Goal: Use online tool/utility: Utilize a website feature to perform a specific function

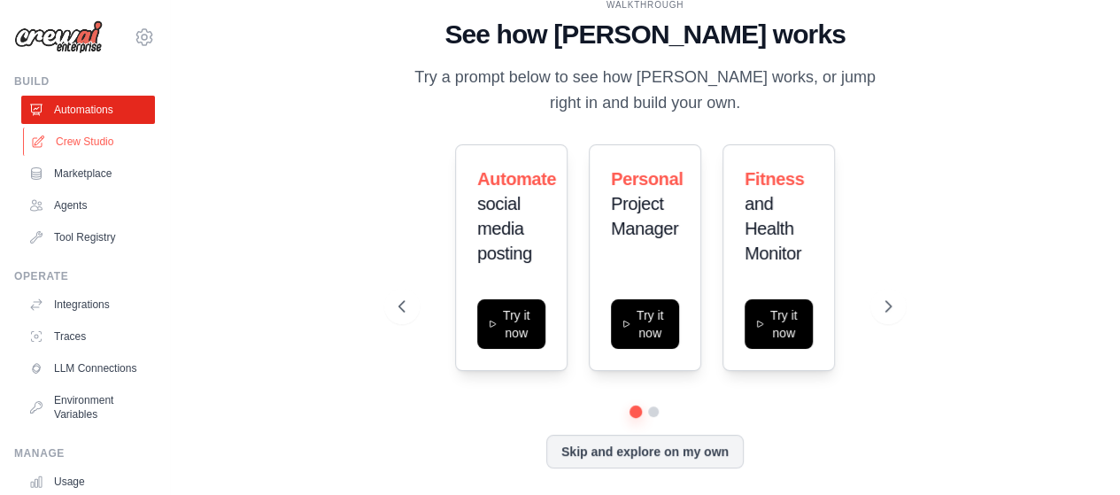
click at [74, 136] on link "Crew Studio" at bounding box center [90, 142] width 134 height 28
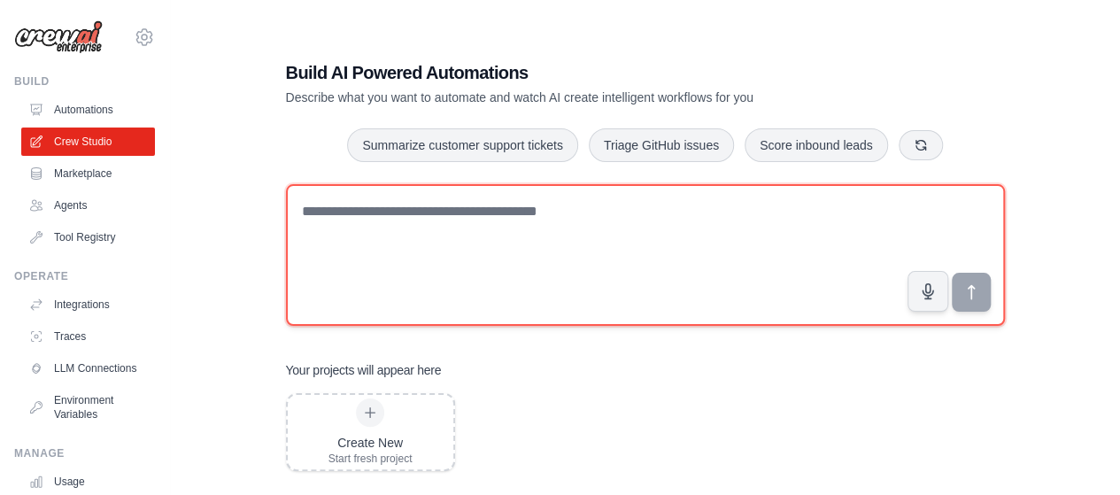
click at [385, 249] on textarea at bounding box center [645, 255] width 719 height 142
paste textarea "**********"
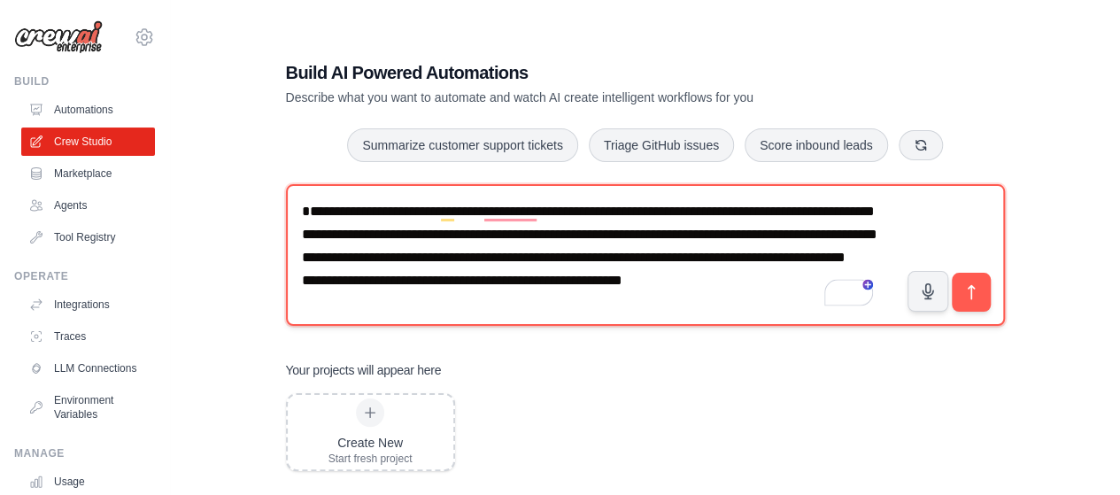
click at [517, 240] on textarea "**********" at bounding box center [645, 255] width 719 height 142
click at [602, 252] on textarea "**********" at bounding box center [645, 255] width 719 height 142
click at [868, 233] on textarea "**********" at bounding box center [645, 255] width 719 height 142
click at [806, 272] on textarea "**********" at bounding box center [645, 255] width 719 height 142
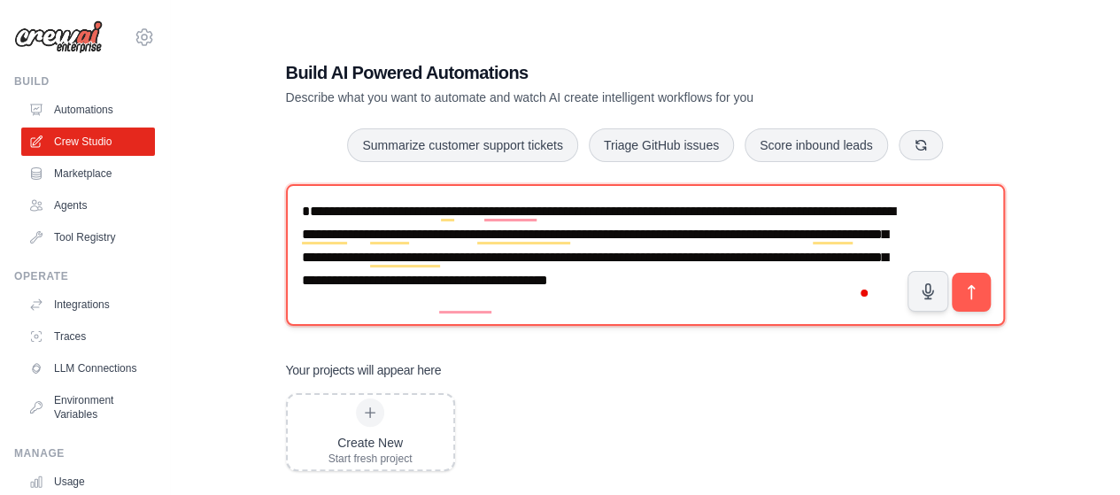
click at [717, 298] on textarea "**********" at bounding box center [645, 255] width 719 height 142
type textarea "**********"
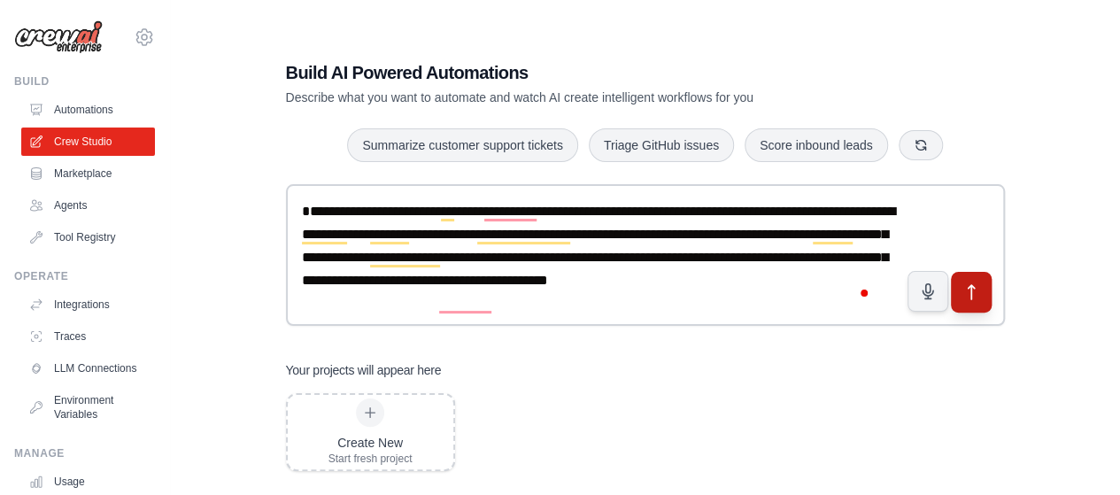
click at [980, 297] on icon "submit" at bounding box center [971, 292] width 19 height 19
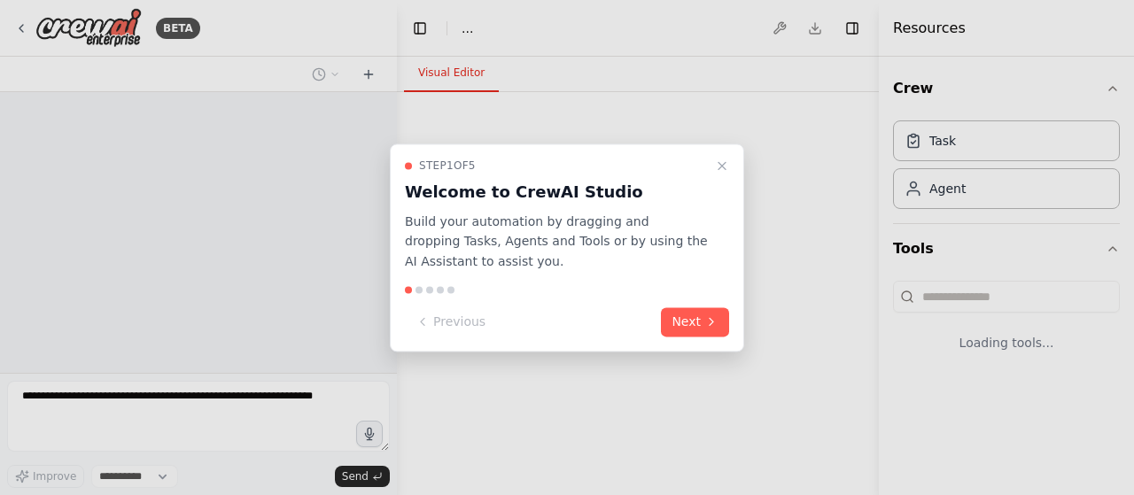
select select "****"
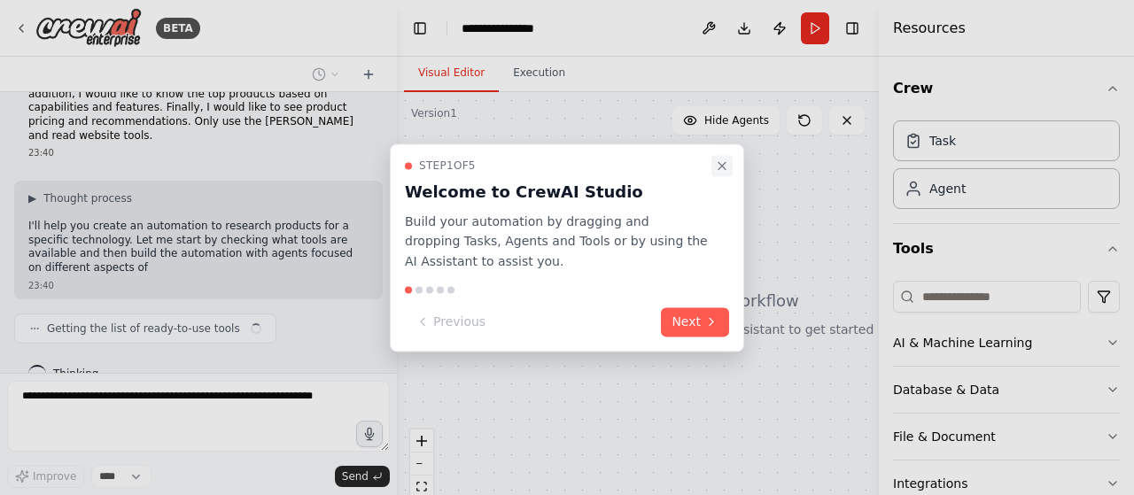
scroll to position [81, 0]
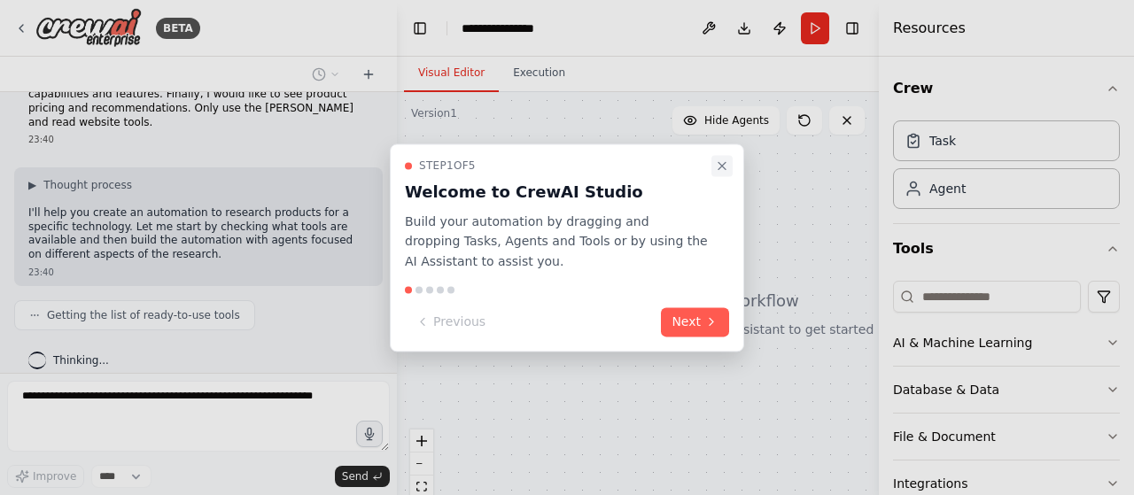
click at [722, 166] on icon "Close walkthrough" at bounding box center [721, 165] width 7 height 7
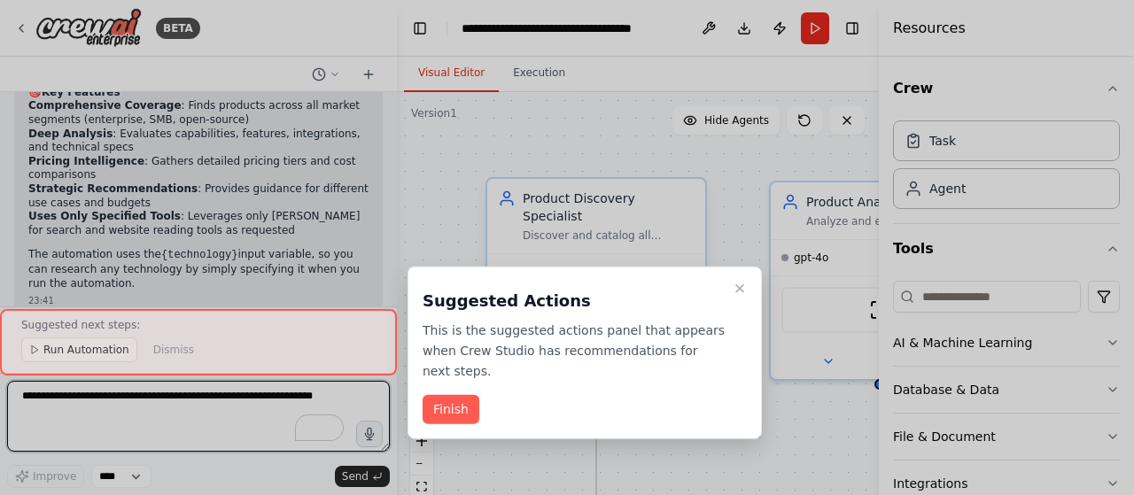
scroll to position [1948, 0]
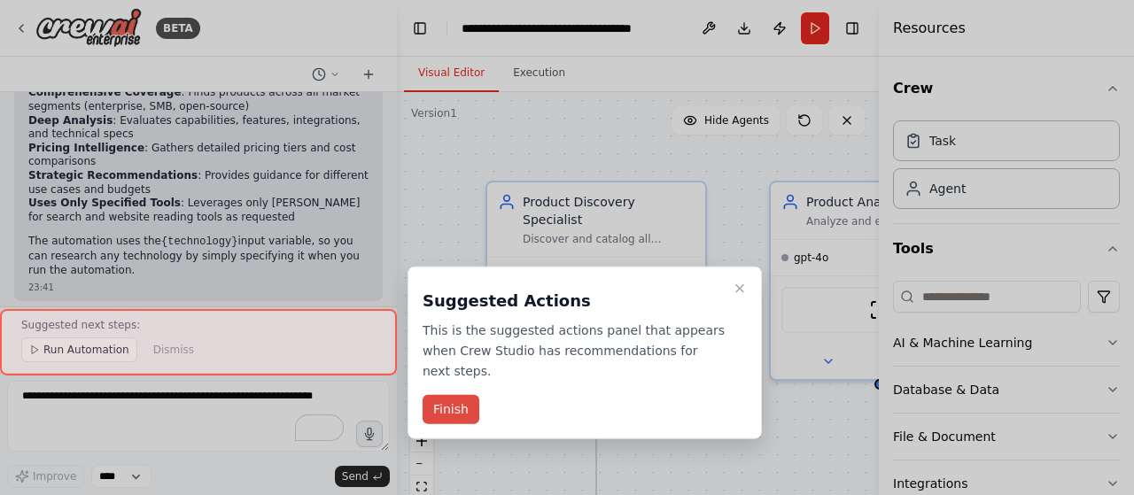
click at [469, 395] on button "Finish" at bounding box center [450, 409] width 57 height 29
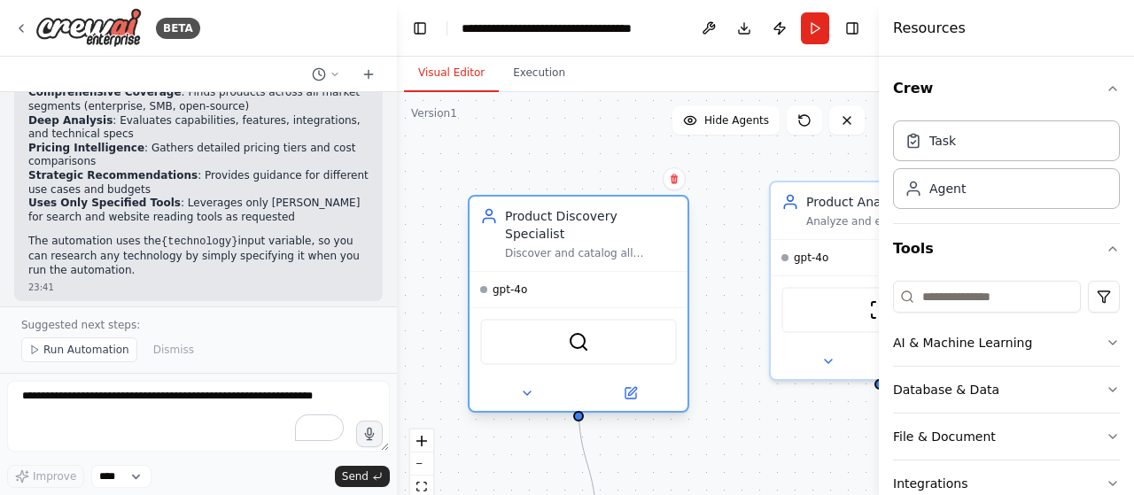
drag, startPoint x: 647, startPoint y: 290, endPoint x: 629, endPoint y: 298, distance: 19.8
click at [629, 307] on div "SerperDevTool" at bounding box center [578, 341] width 218 height 68
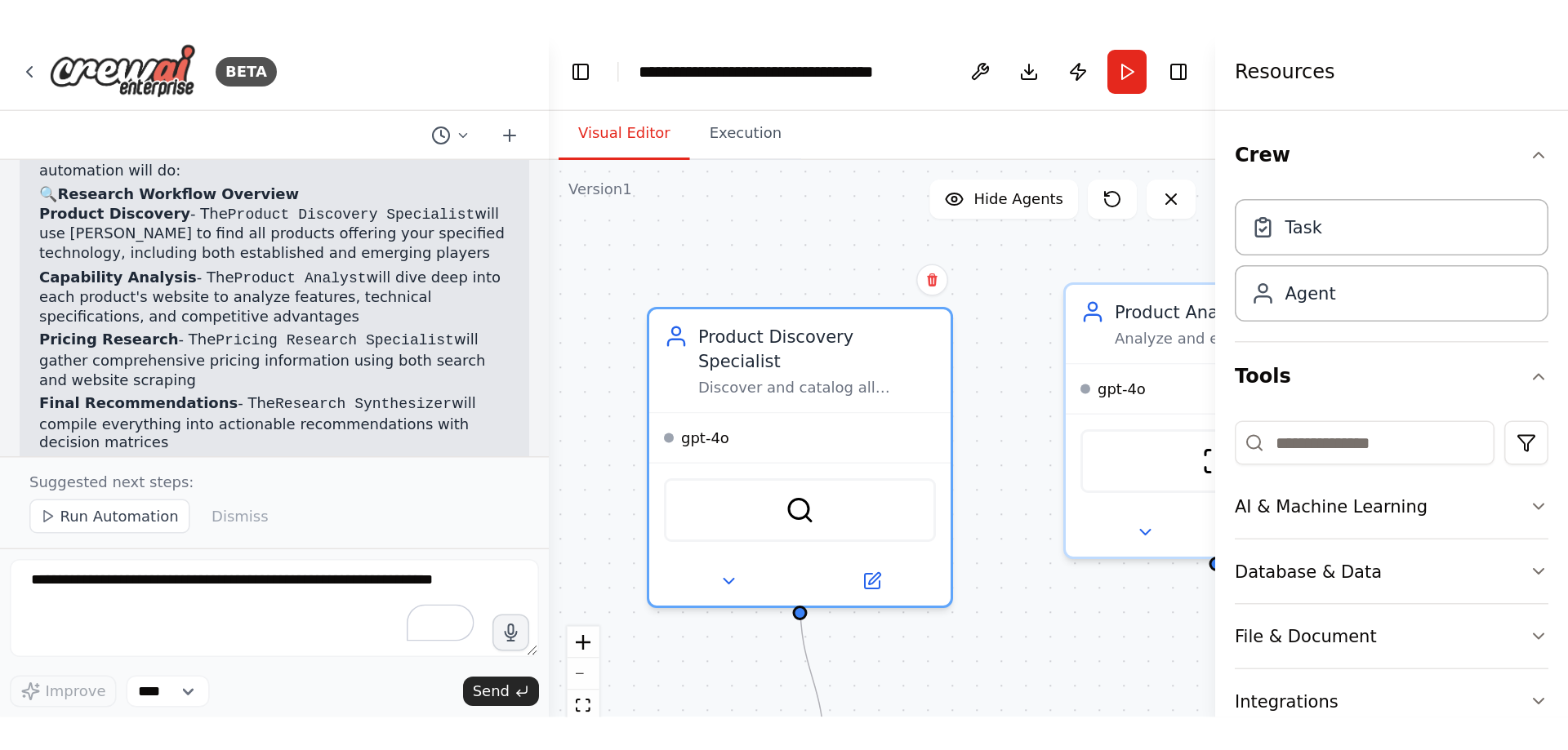
scroll to position [1512, 0]
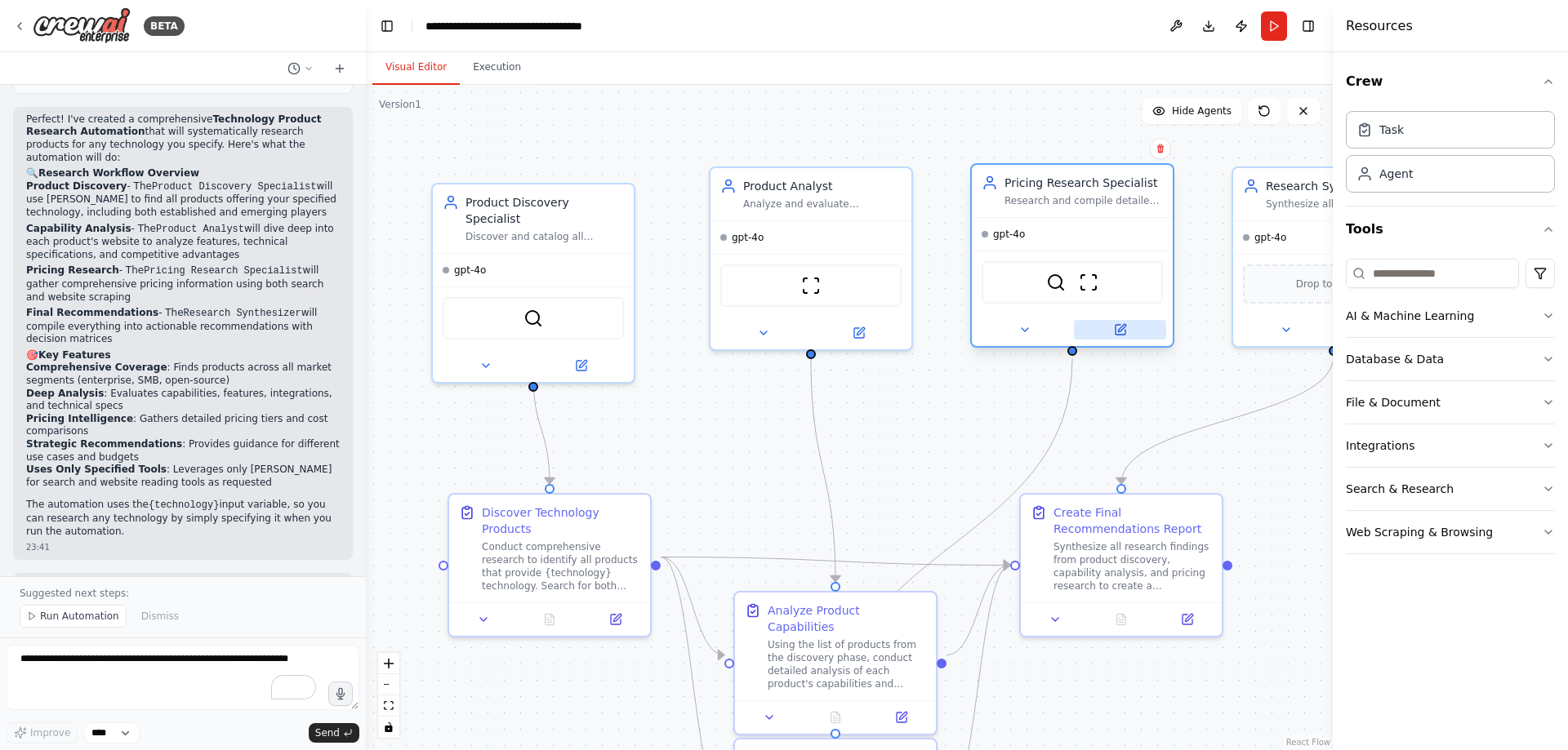
drag, startPoint x: 1134, startPoint y: 330, endPoint x: 1117, endPoint y: 328, distance: 17.1
click at [1044, 328] on button at bounding box center [1120, 329] width 92 height 19
click at [1044, 35] on button "Run" at bounding box center [1273, 26] width 26 height 29
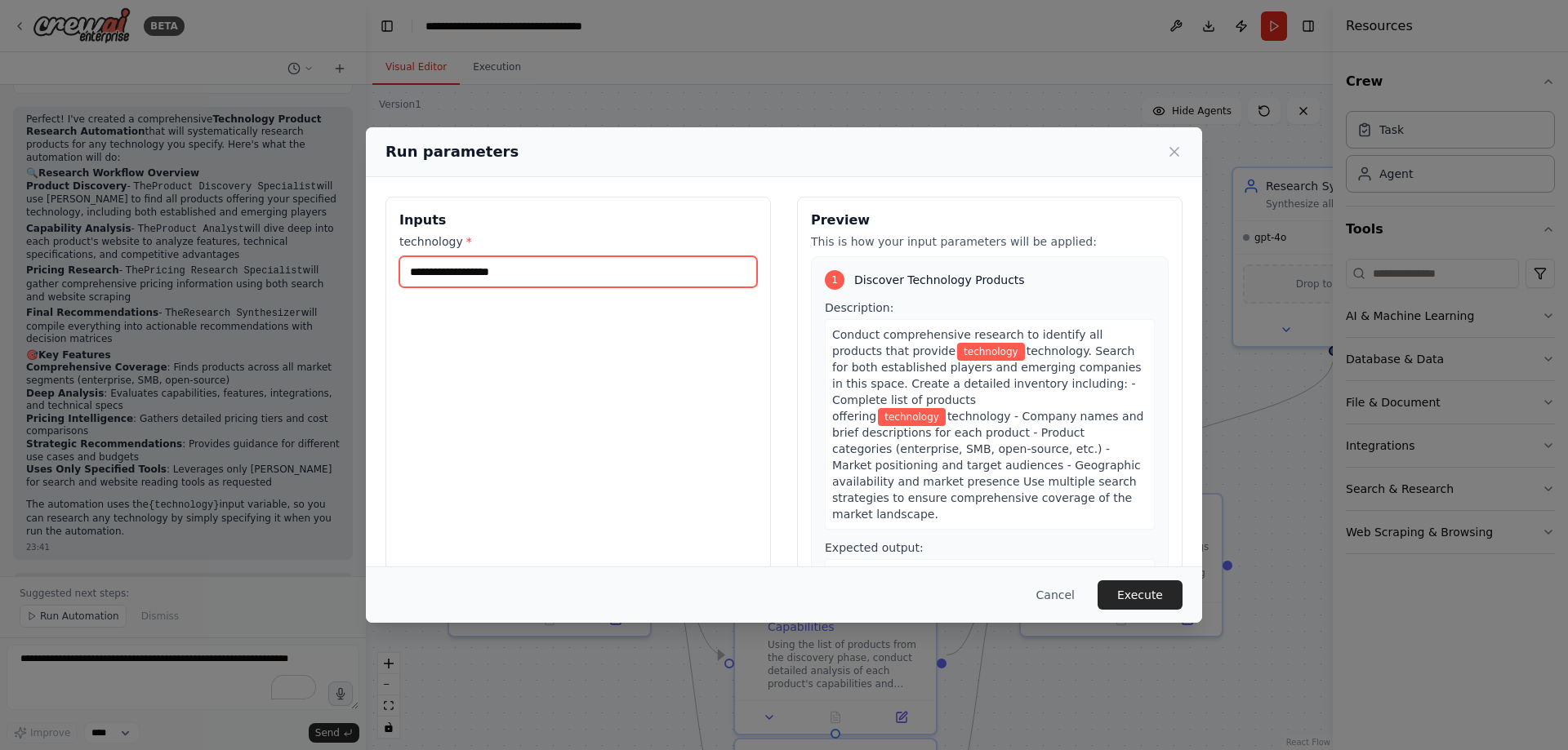
click at [656, 272] on input "technology *" at bounding box center [578, 272] width 358 height 31
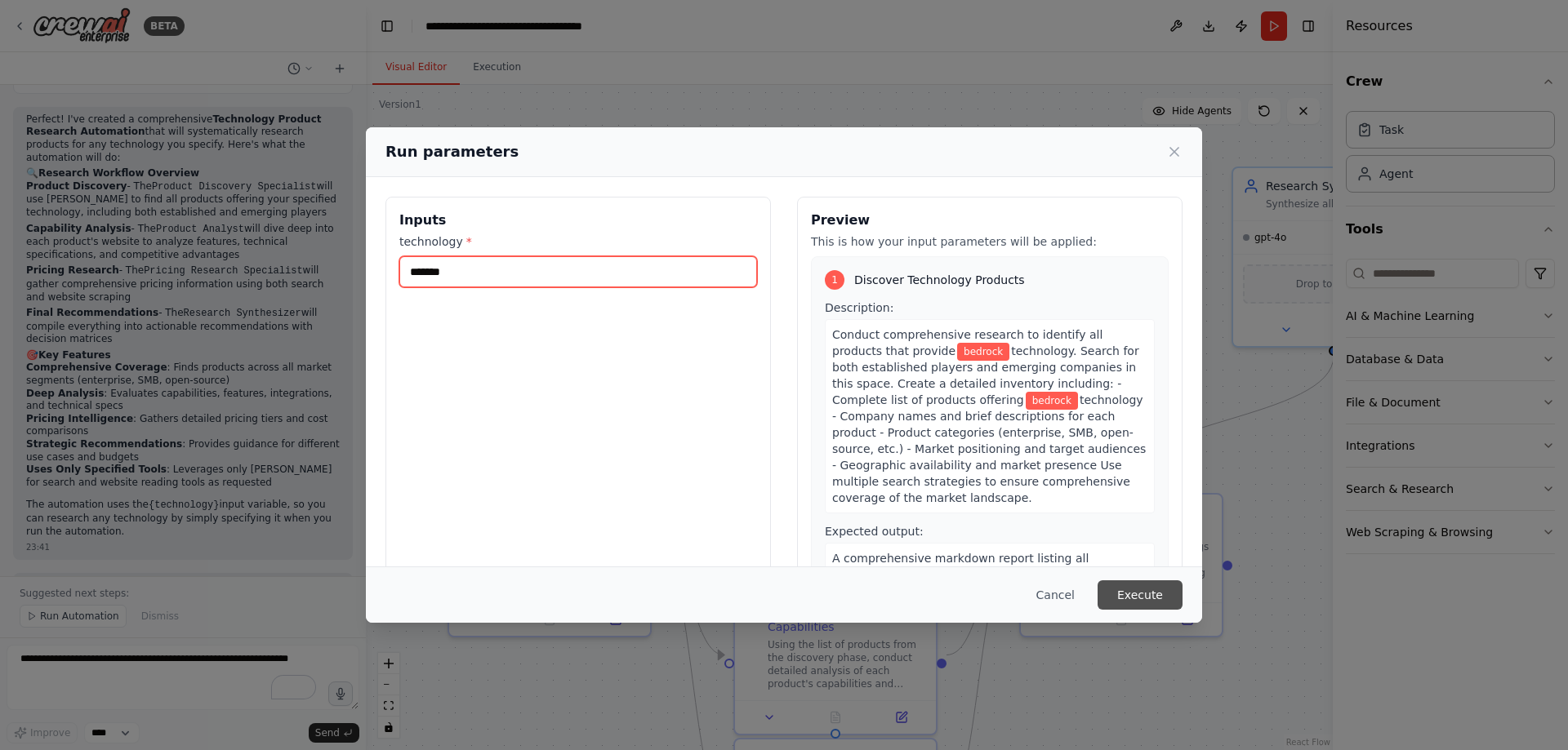
type input "*******"
click at [1044, 455] on button "Execute" at bounding box center [1139, 595] width 85 height 29
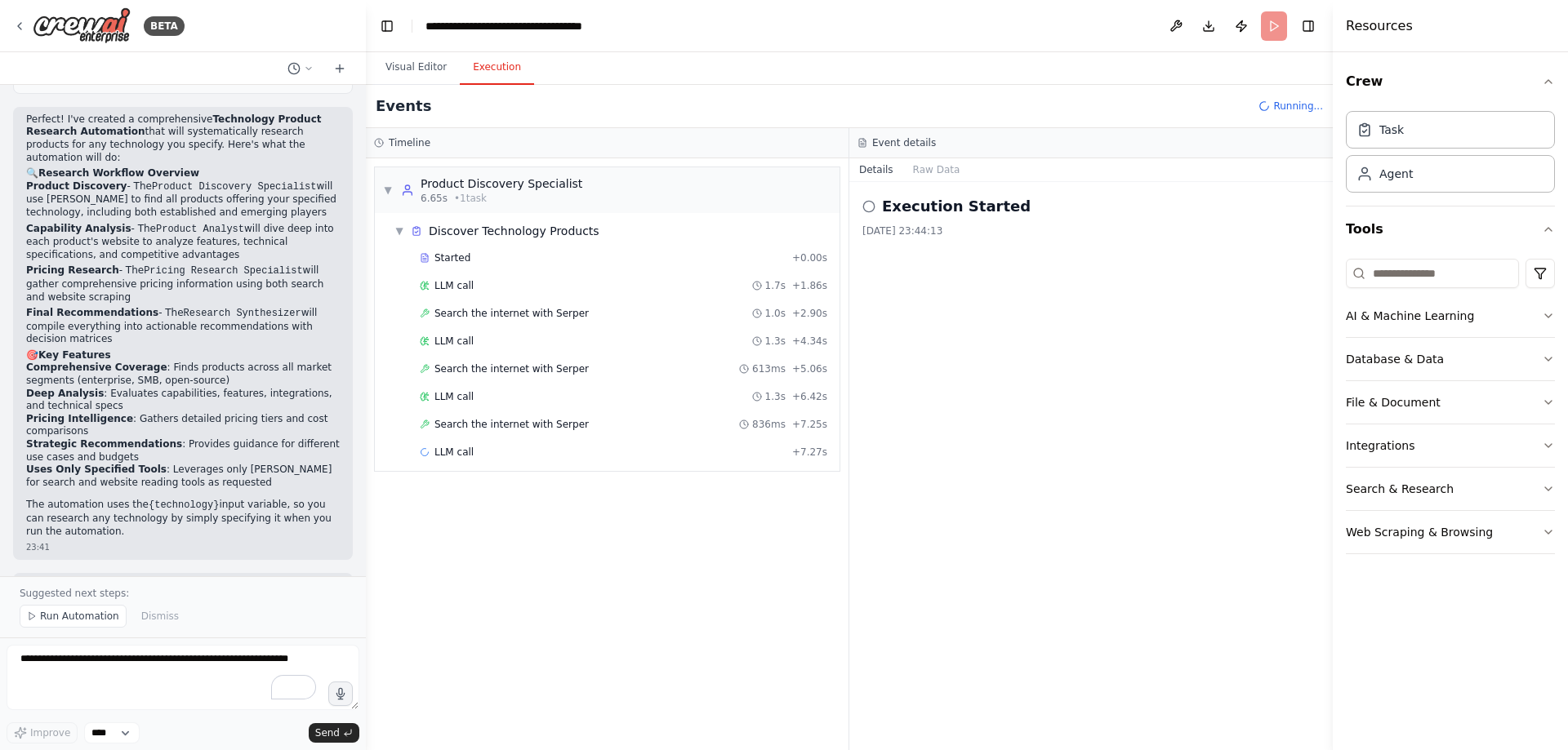
click at [493, 66] on button "Execution" at bounding box center [497, 67] width 75 height 34
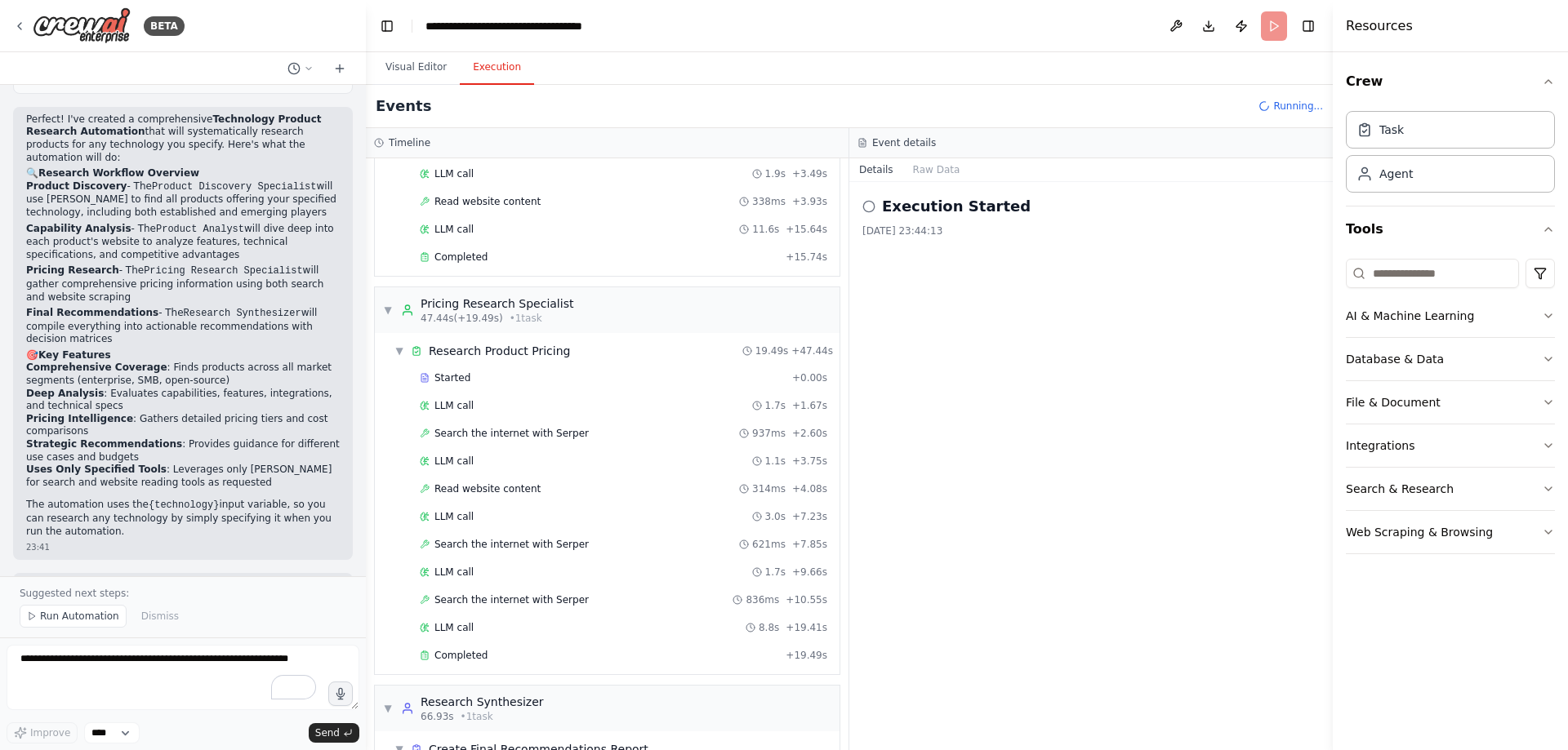
scroll to position [602, 0]
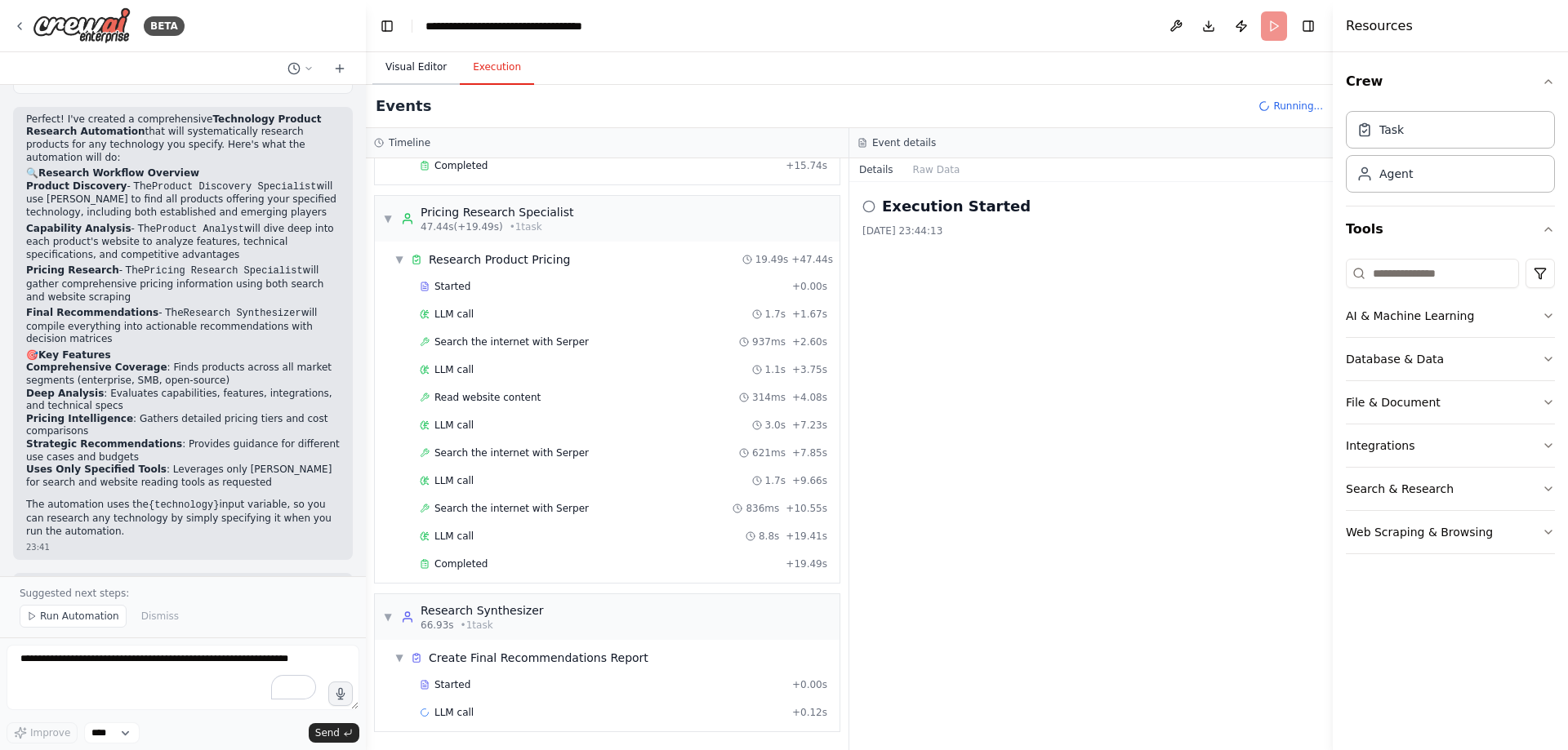
click at [408, 66] on button "Visual Editor" at bounding box center [416, 67] width 88 height 34
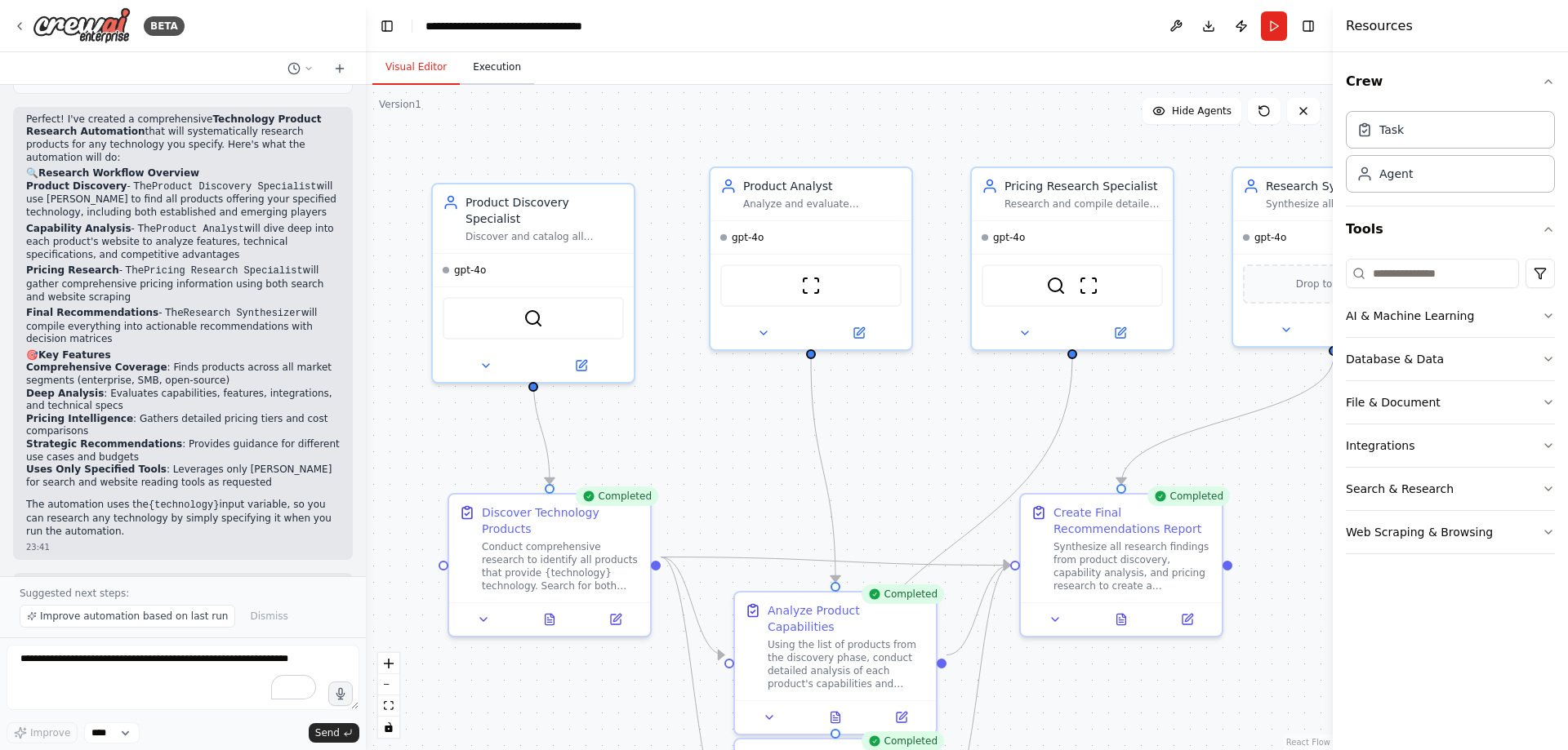
click at [478, 68] on button "Execution" at bounding box center [497, 67] width 75 height 34
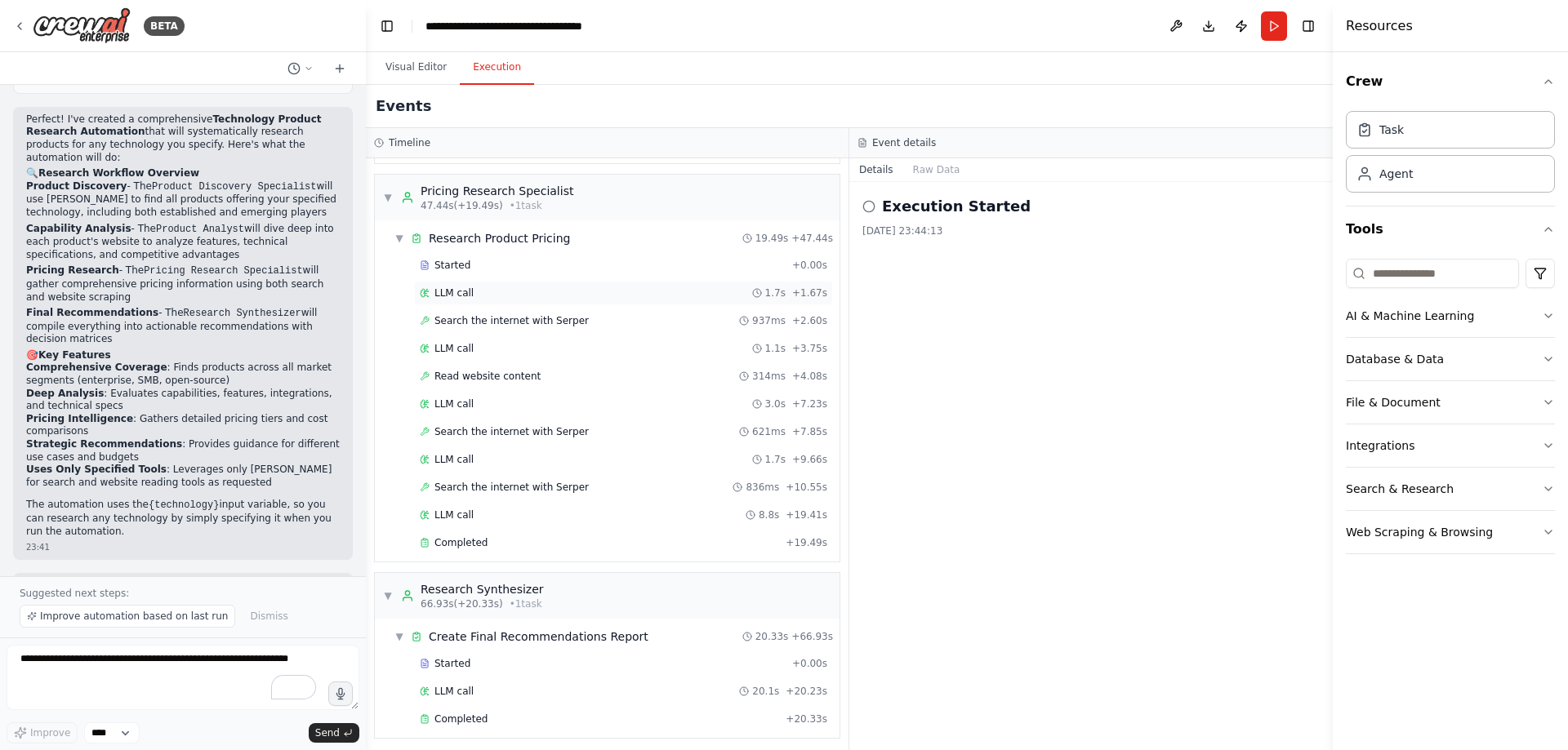
scroll to position [629, 0]
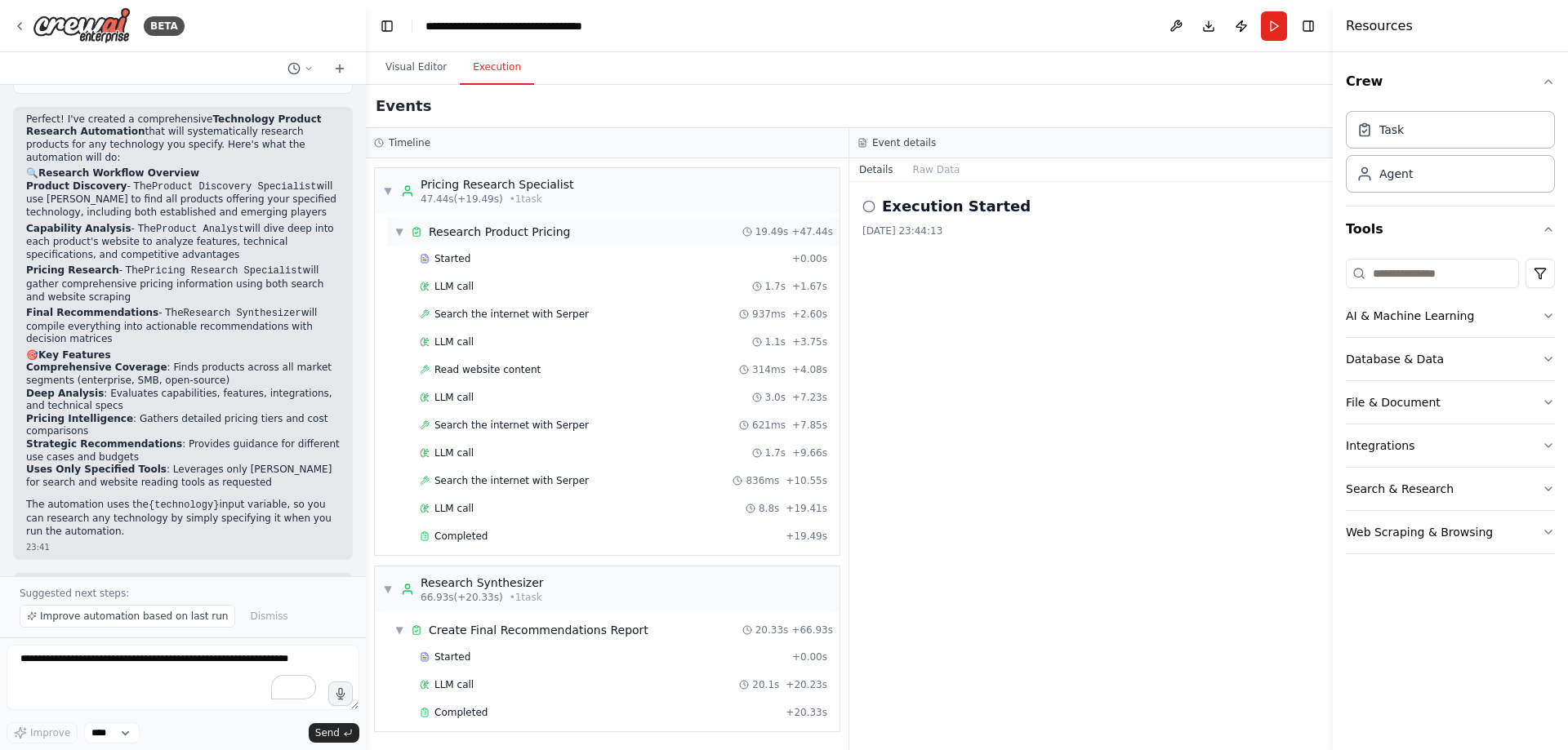
click at [402, 232] on span "▼" at bounding box center [399, 231] width 10 height 13
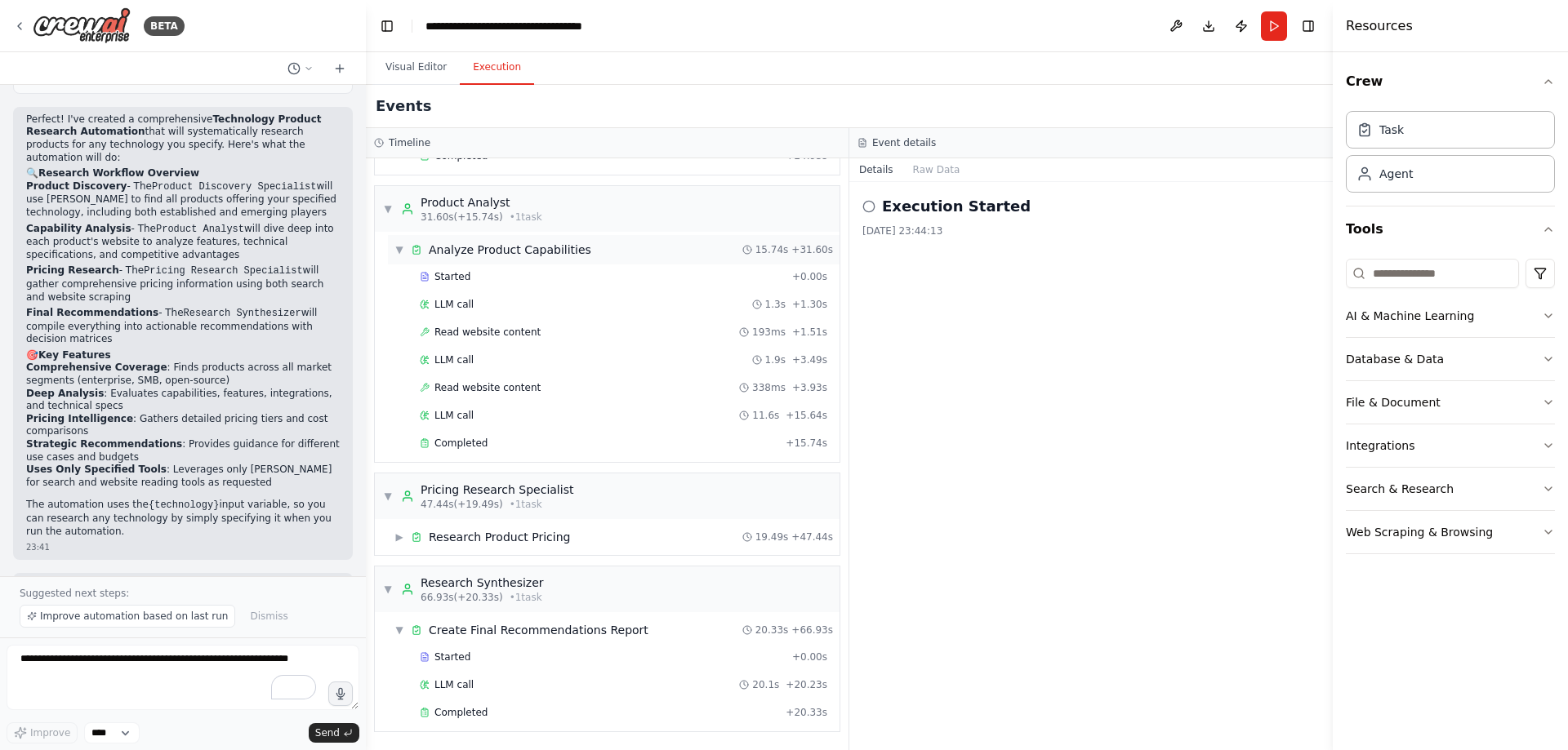
click at [399, 246] on span "▼" at bounding box center [399, 250] width 10 height 13
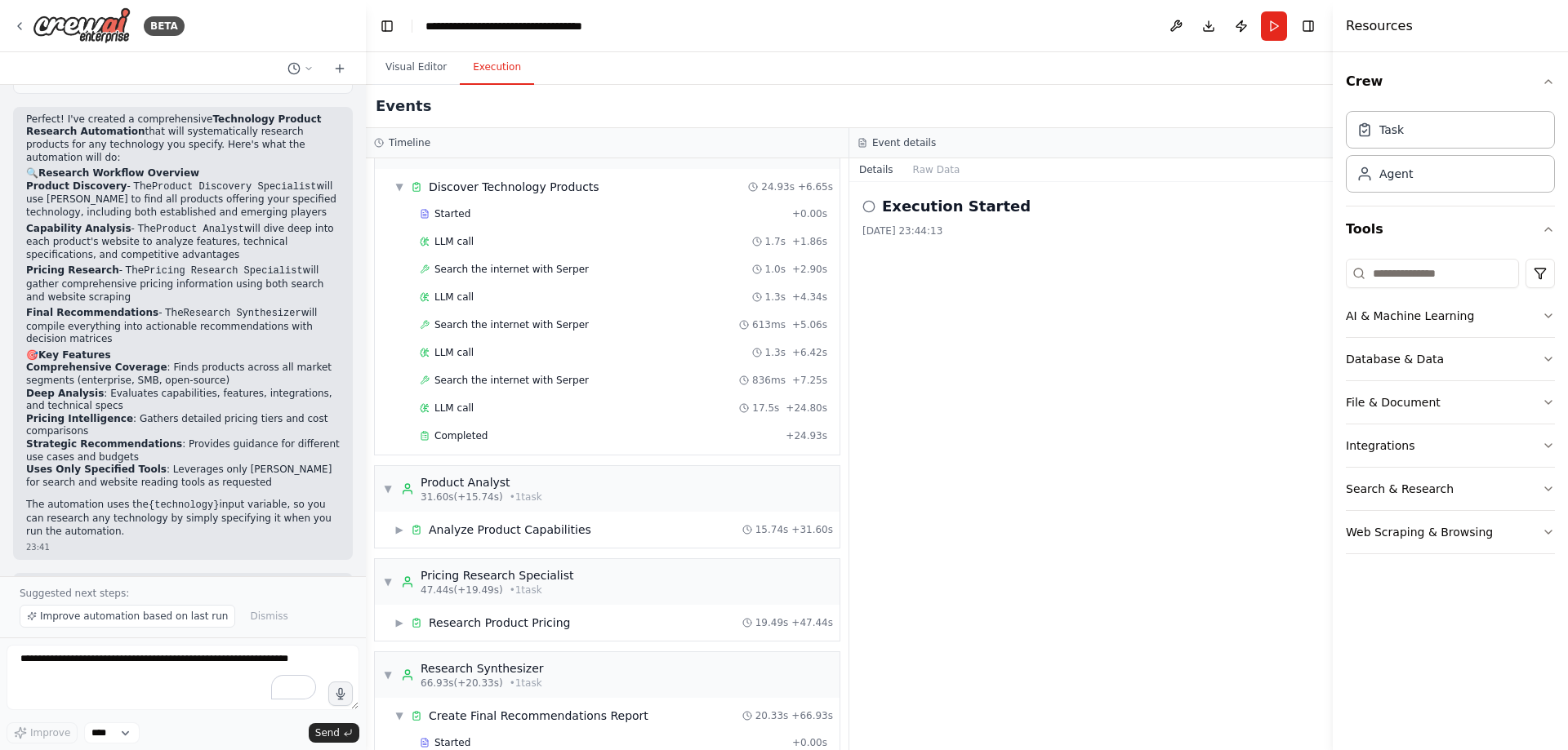
scroll to position [0, 0]
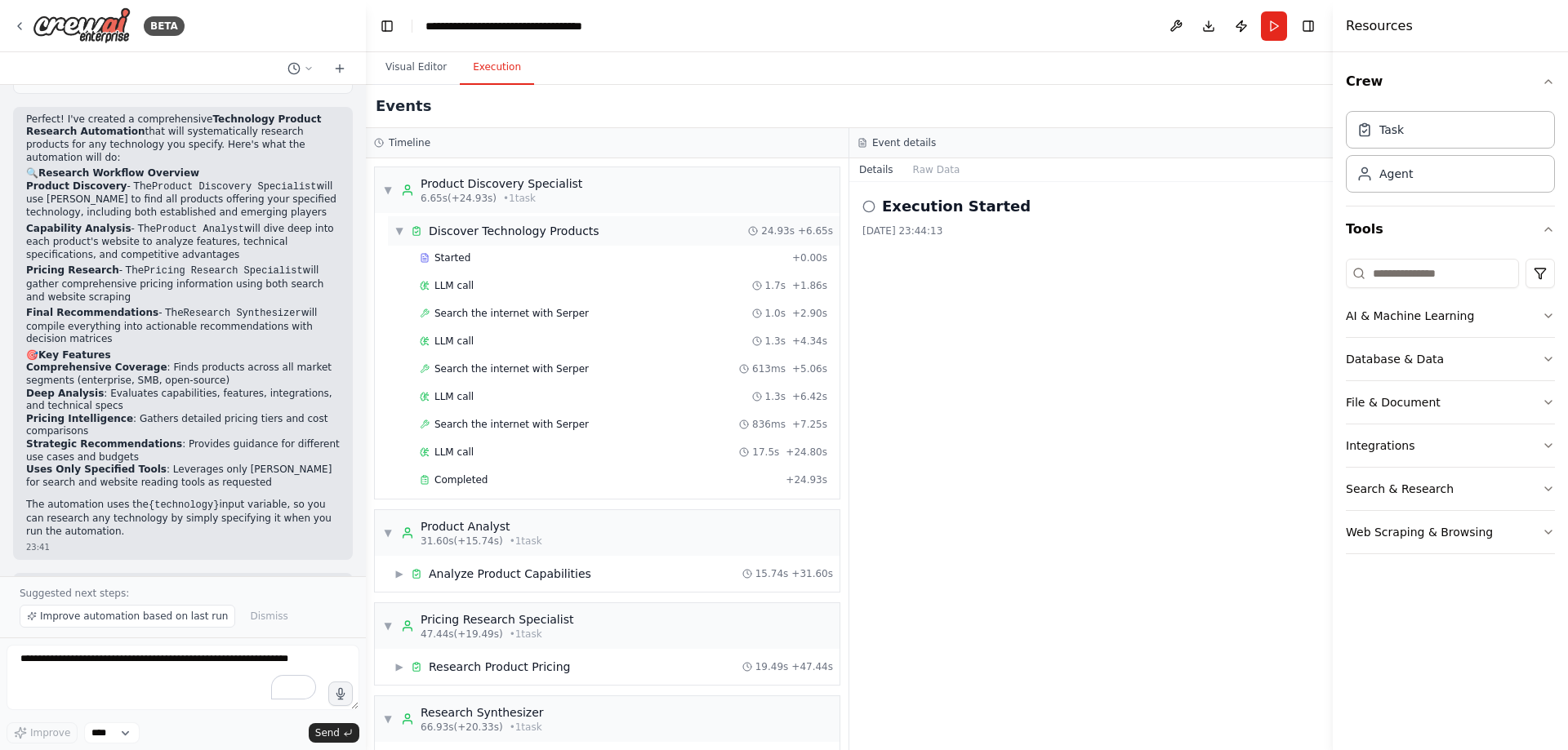
click at [405, 225] on div "▼ Discover Technology Products" at bounding box center [497, 231] width 205 height 17
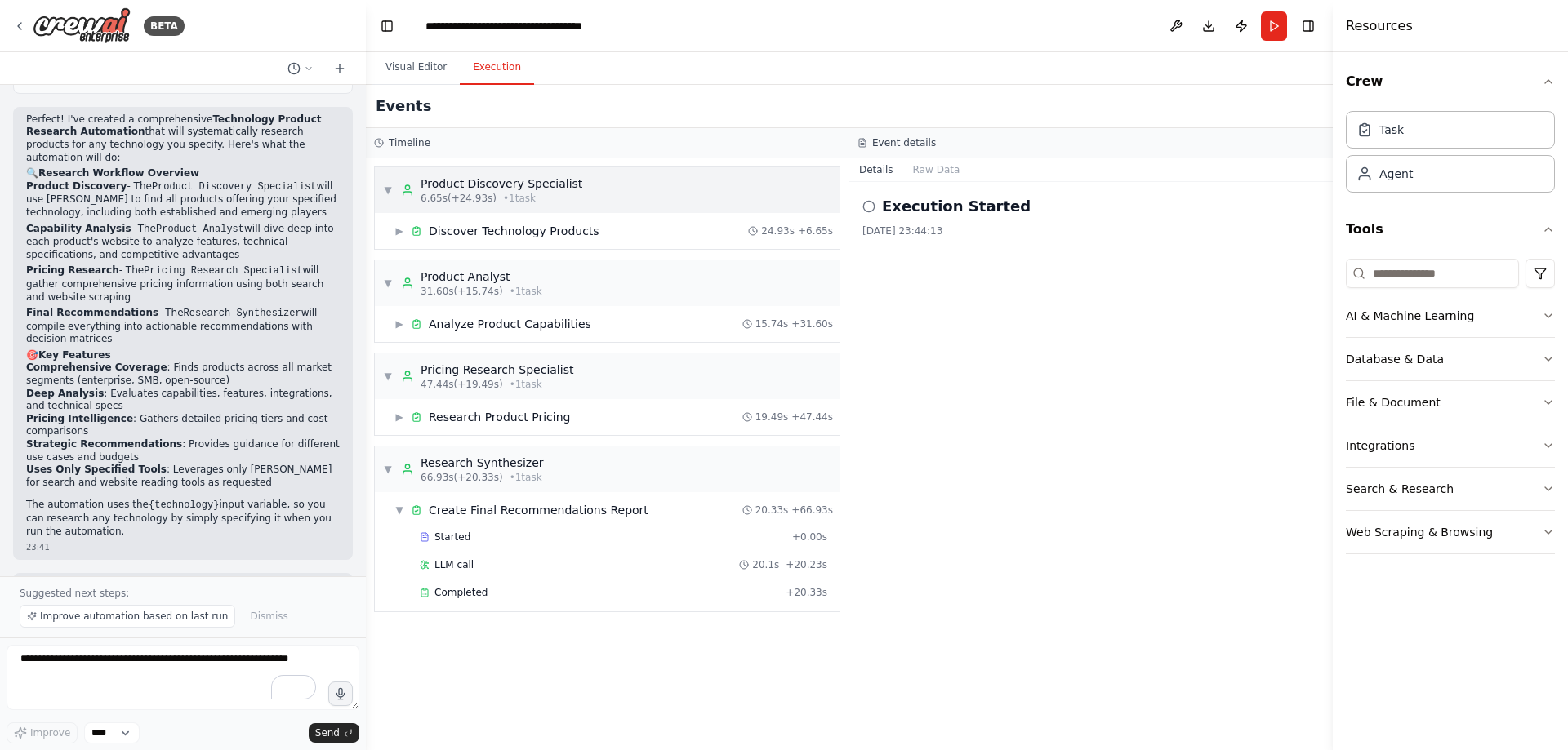
click at [390, 189] on span "▼" at bounding box center [387, 190] width 10 height 13
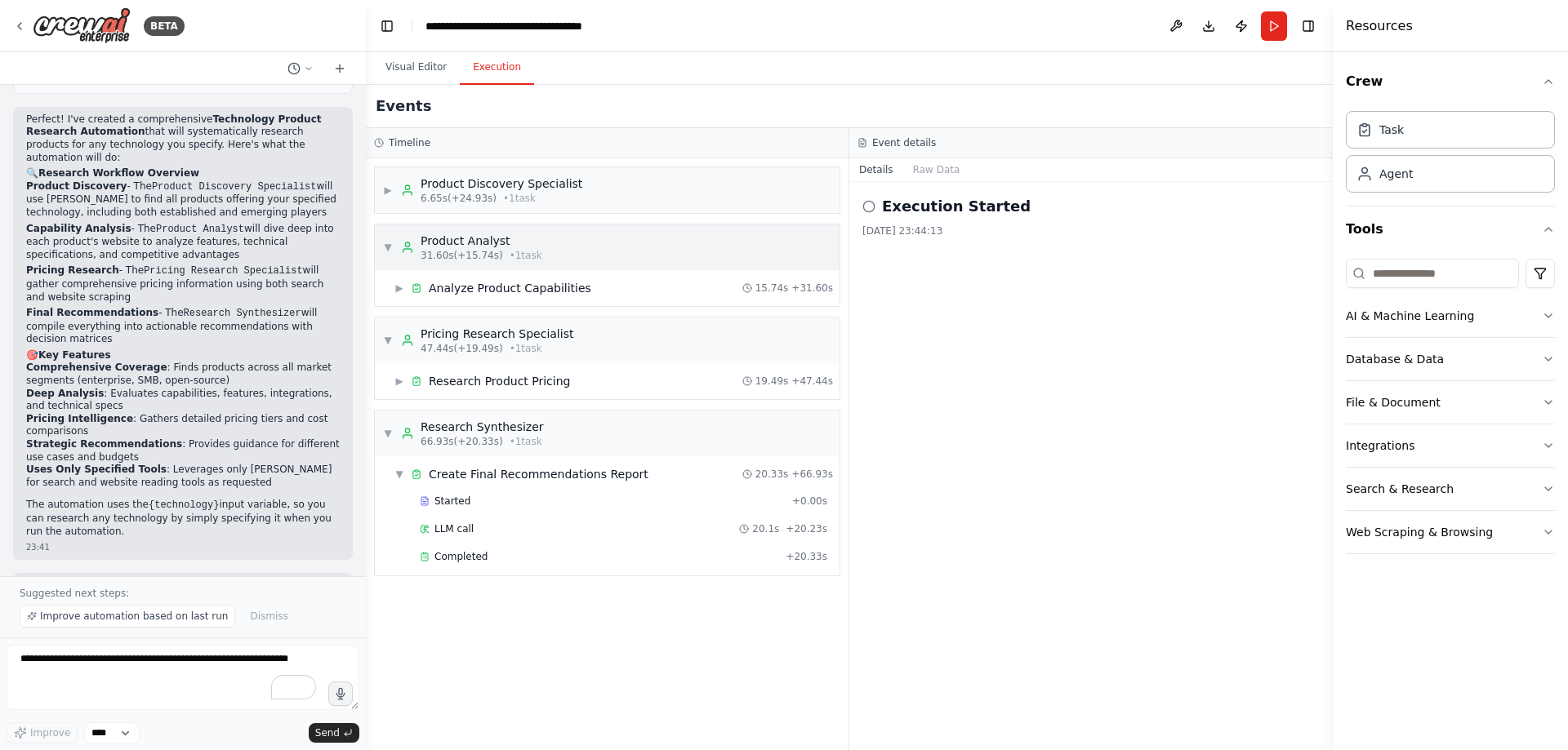
click at [382, 249] on div "▼ Product Analyst 31.60s (+15.74s) • 1 task" at bounding box center [607, 248] width 465 height 46
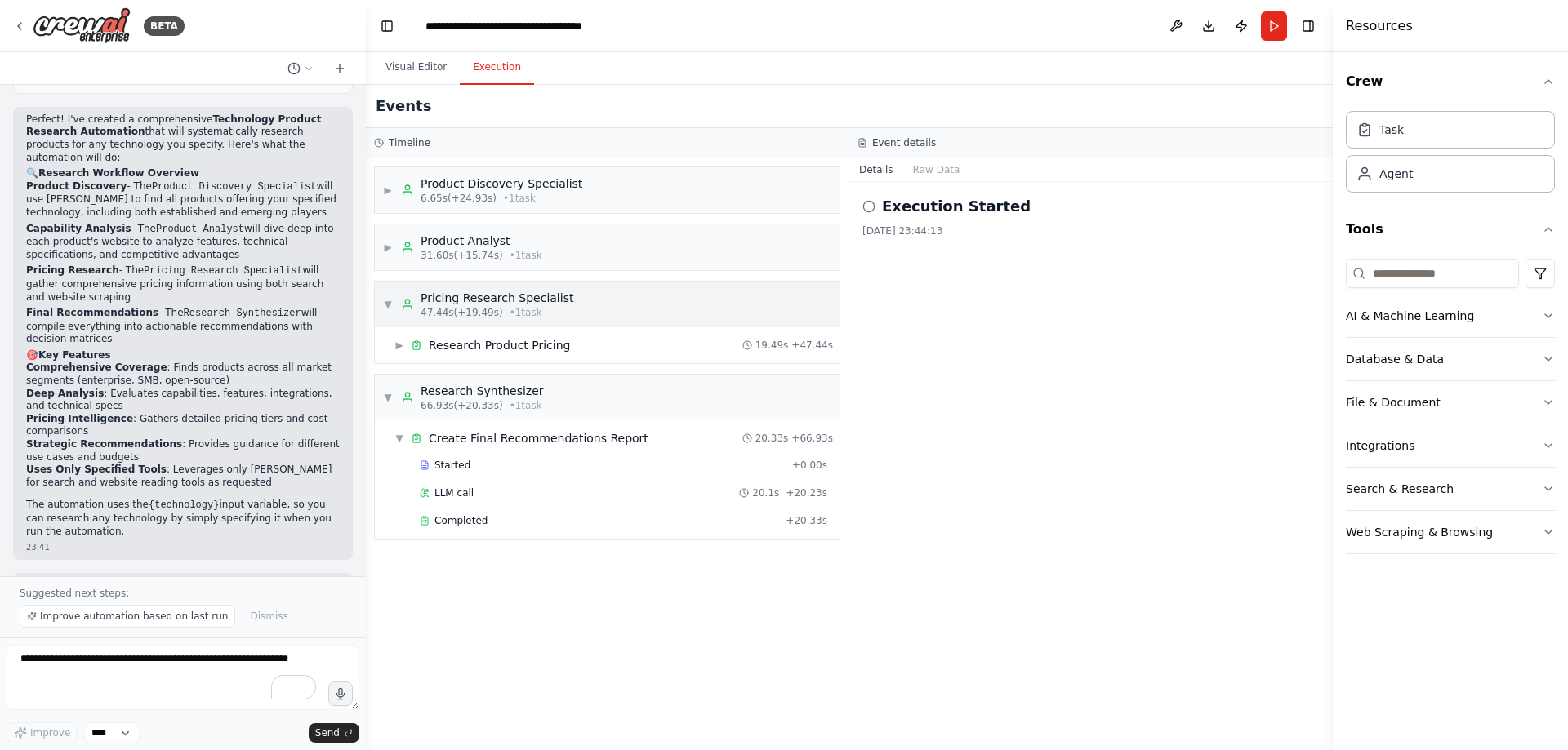
click at [389, 298] on span "▼" at bounding box center [387, 304] width 10 height 13
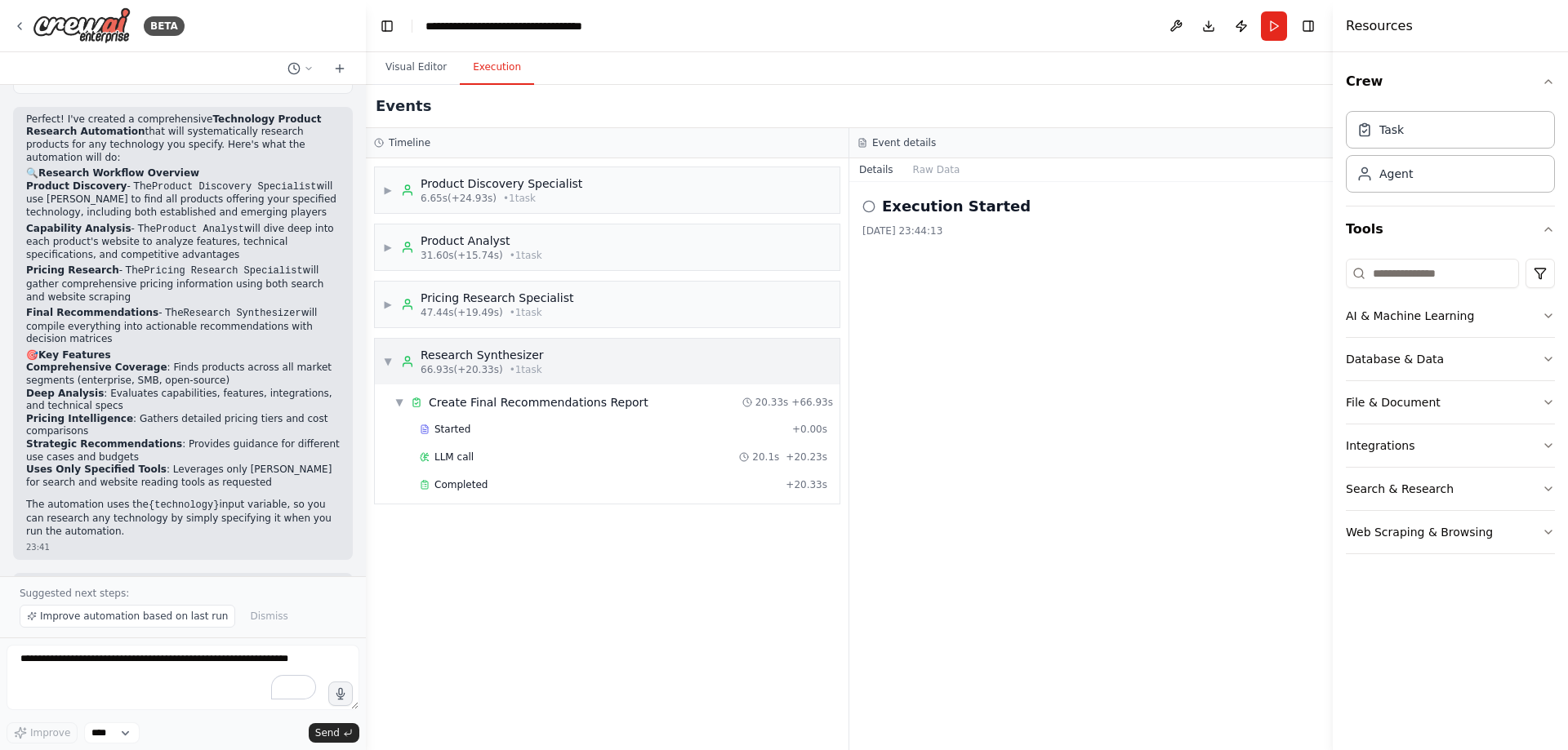
click at [385, 353] on div "▼ Research Synthesizer 66.93s (+20.33s) • 1 task" at bounding box center [463, 361] width 160 height 29
click at [503, 195] on span "• 1 task" at bounding box center [519, 198] width 32 height 13
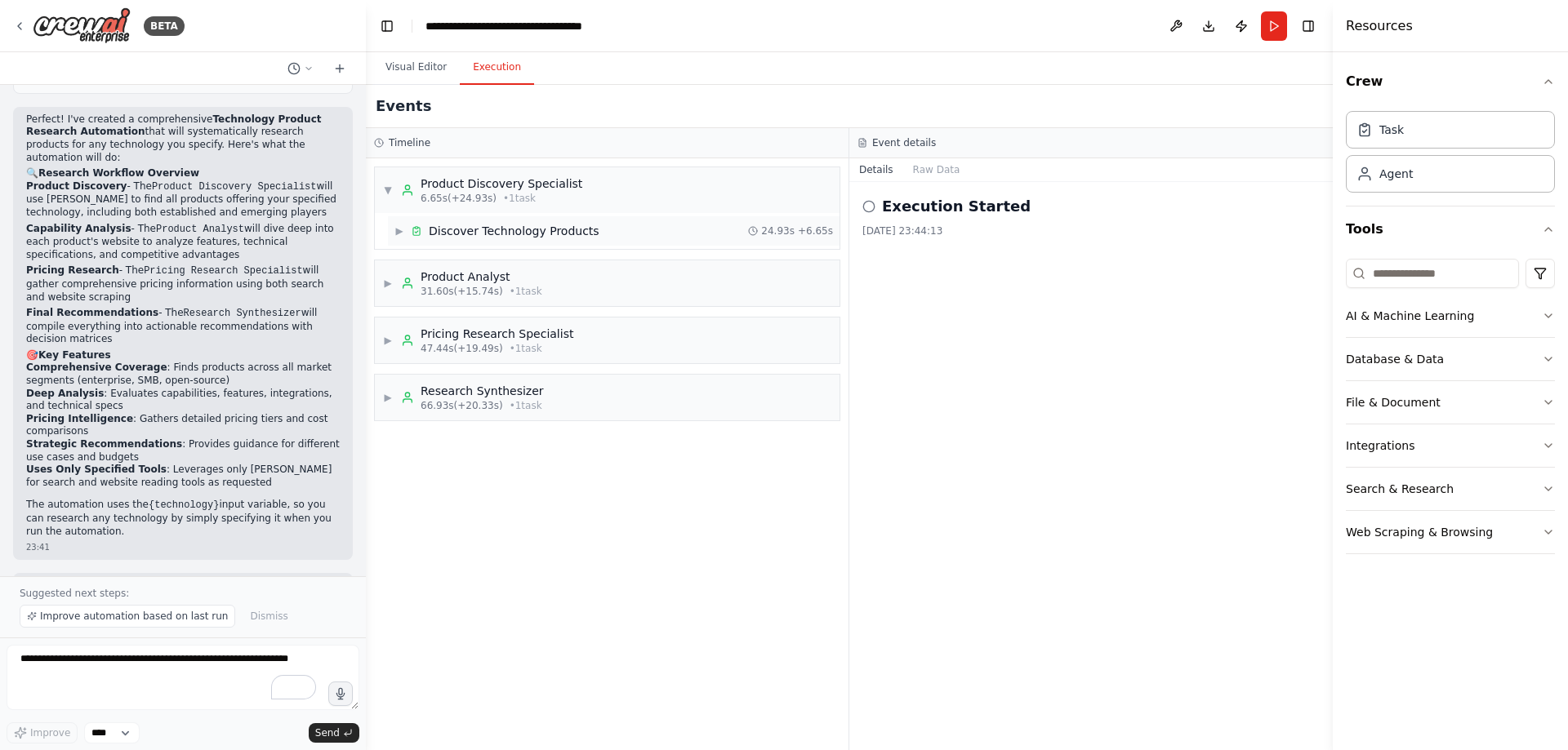
click at [404, 232] on span "▶" at bounding box center [399, 231] width 10 height 13
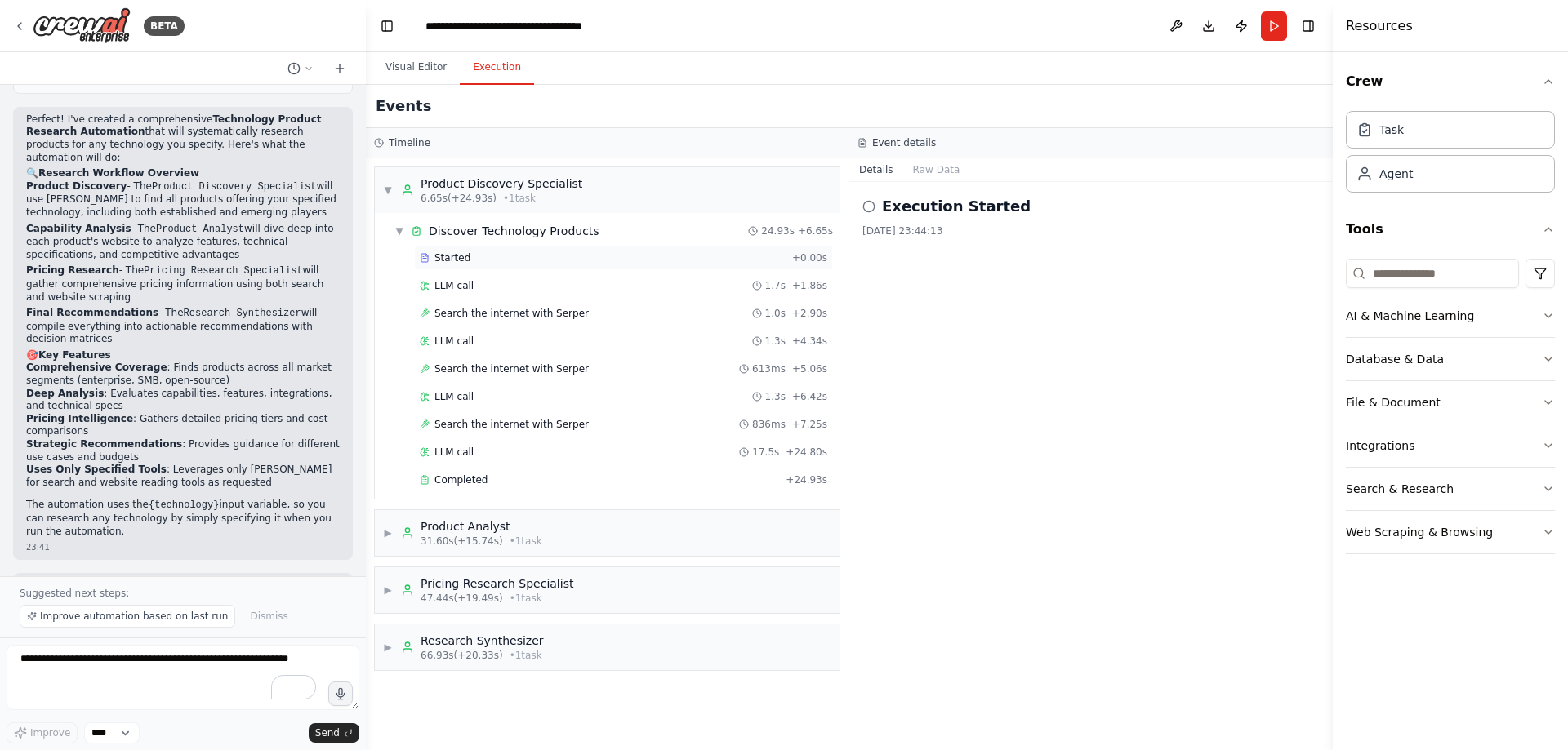
click at [460, 258] on span "Started" at bounding box center [452, 258] width 36 height 13
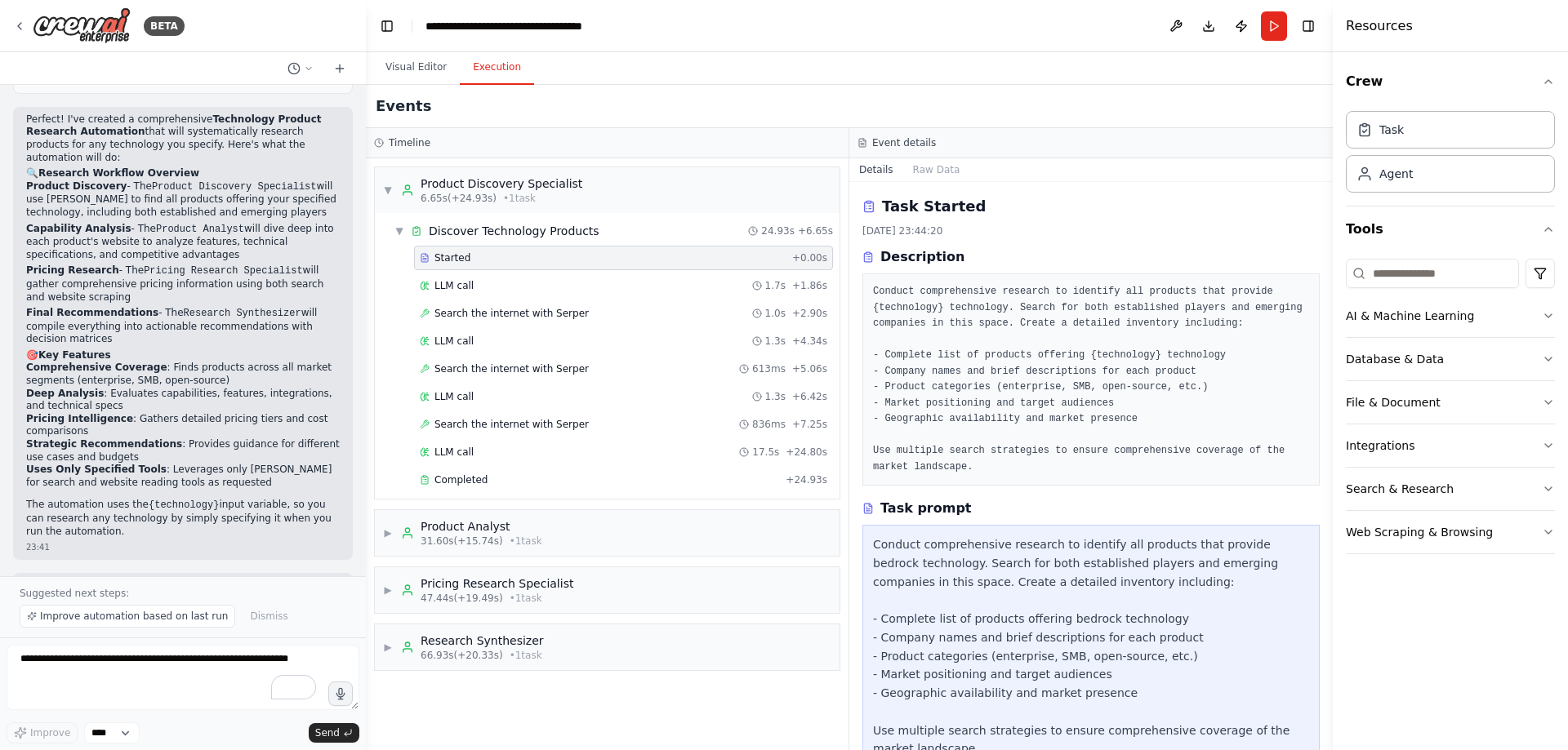
scroll to position [138, 0]
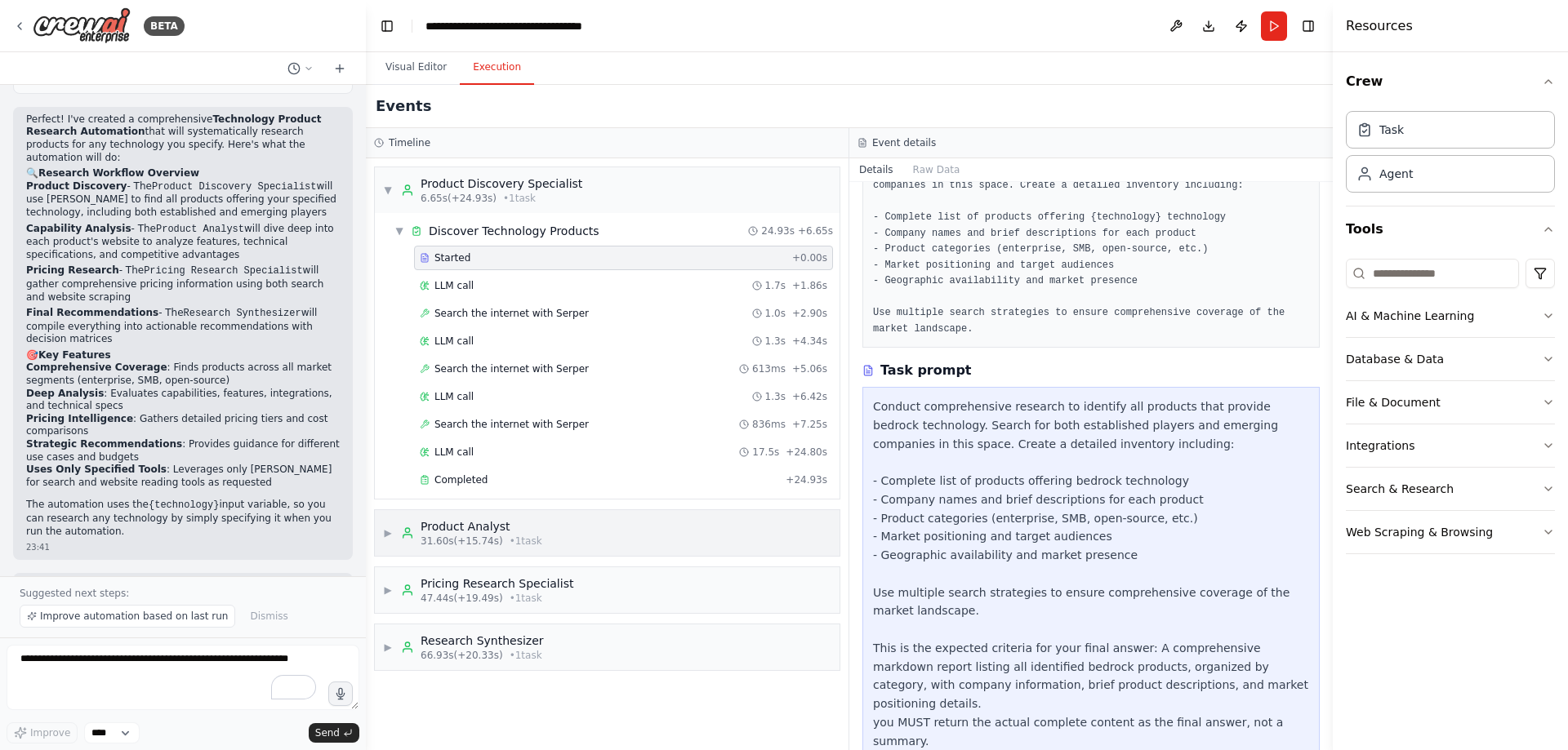
click at [393, 455] on span "▶" at bounding box center [387, 533] width 10 height 13
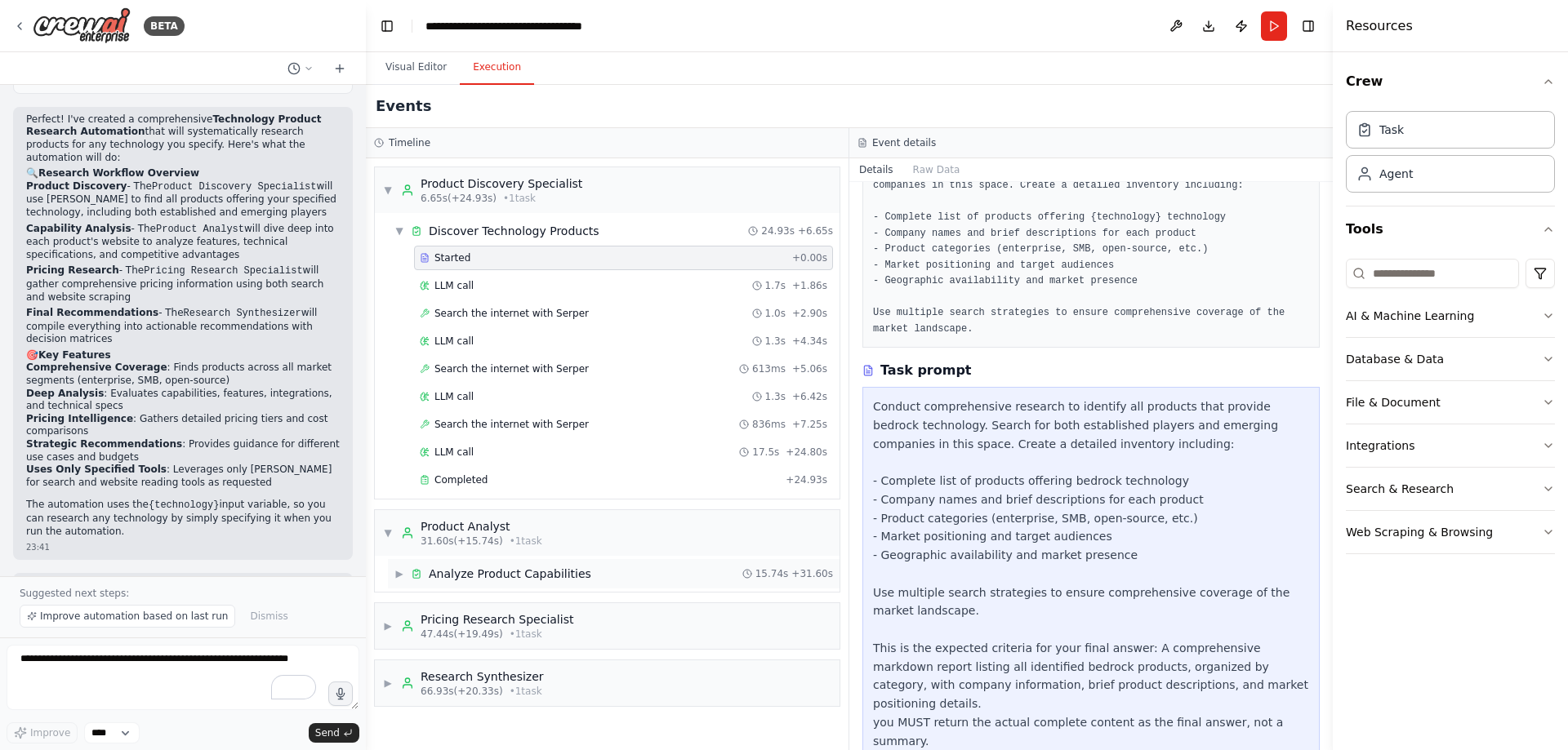
click at [404, 455] on span "▶" at bounding box center [399, 574] width 10 height 13
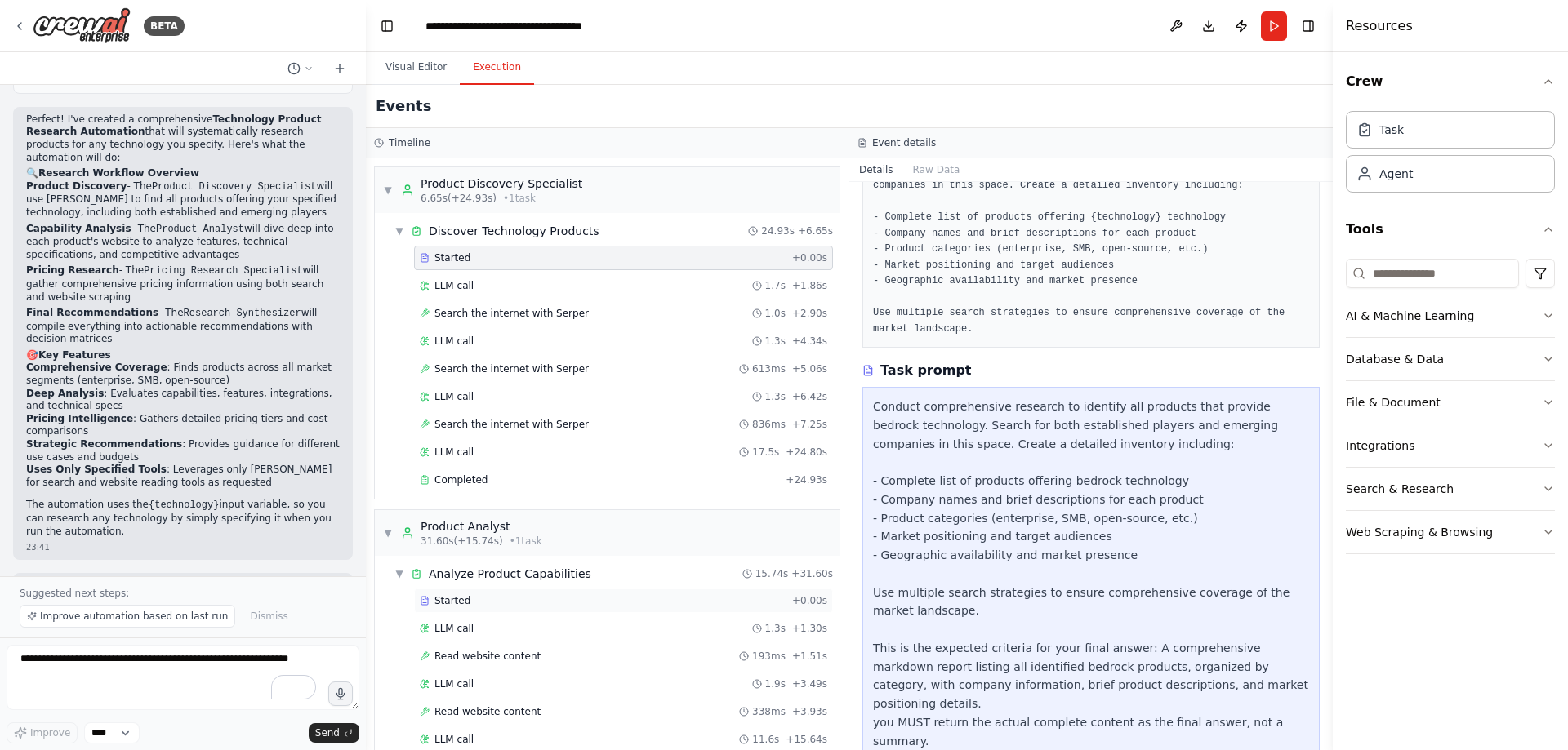
click at [436, 455] on div "Started + 0.00s" at bounding box center [623, 601] width 419 height 25
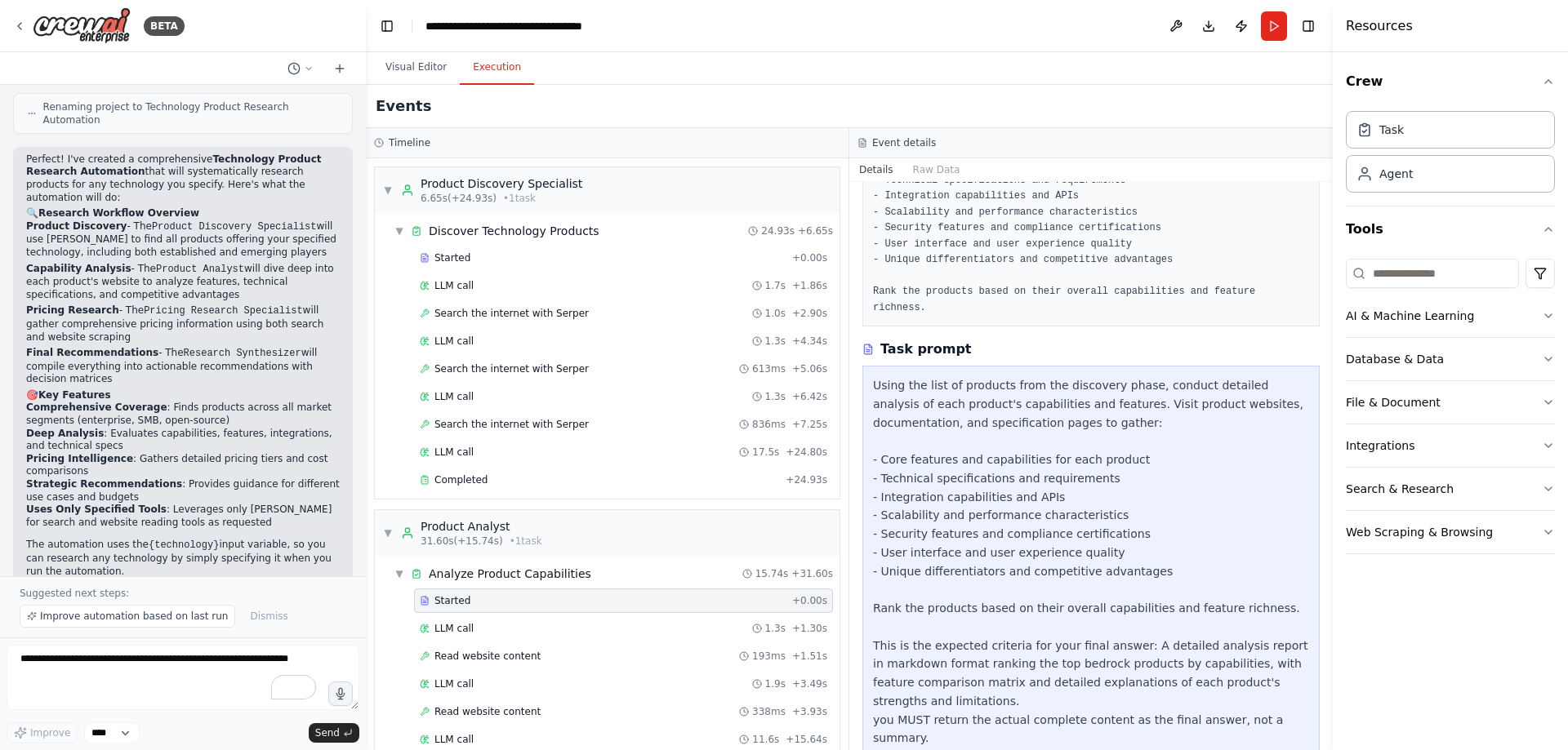
scroll to position [1512, 0]
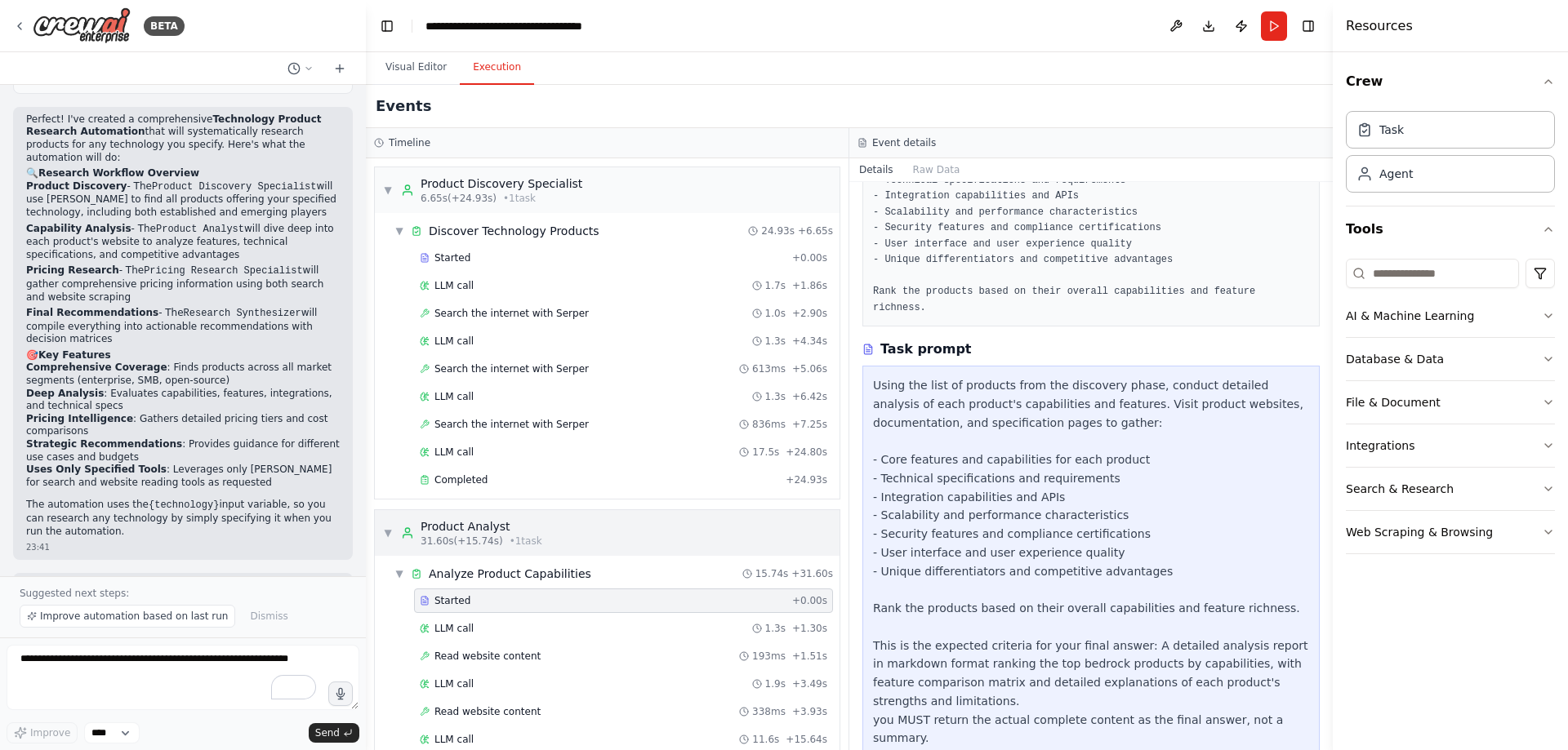
click at [387, 455] on span "▼" at bounding box center [387, 533] width 10 height 13
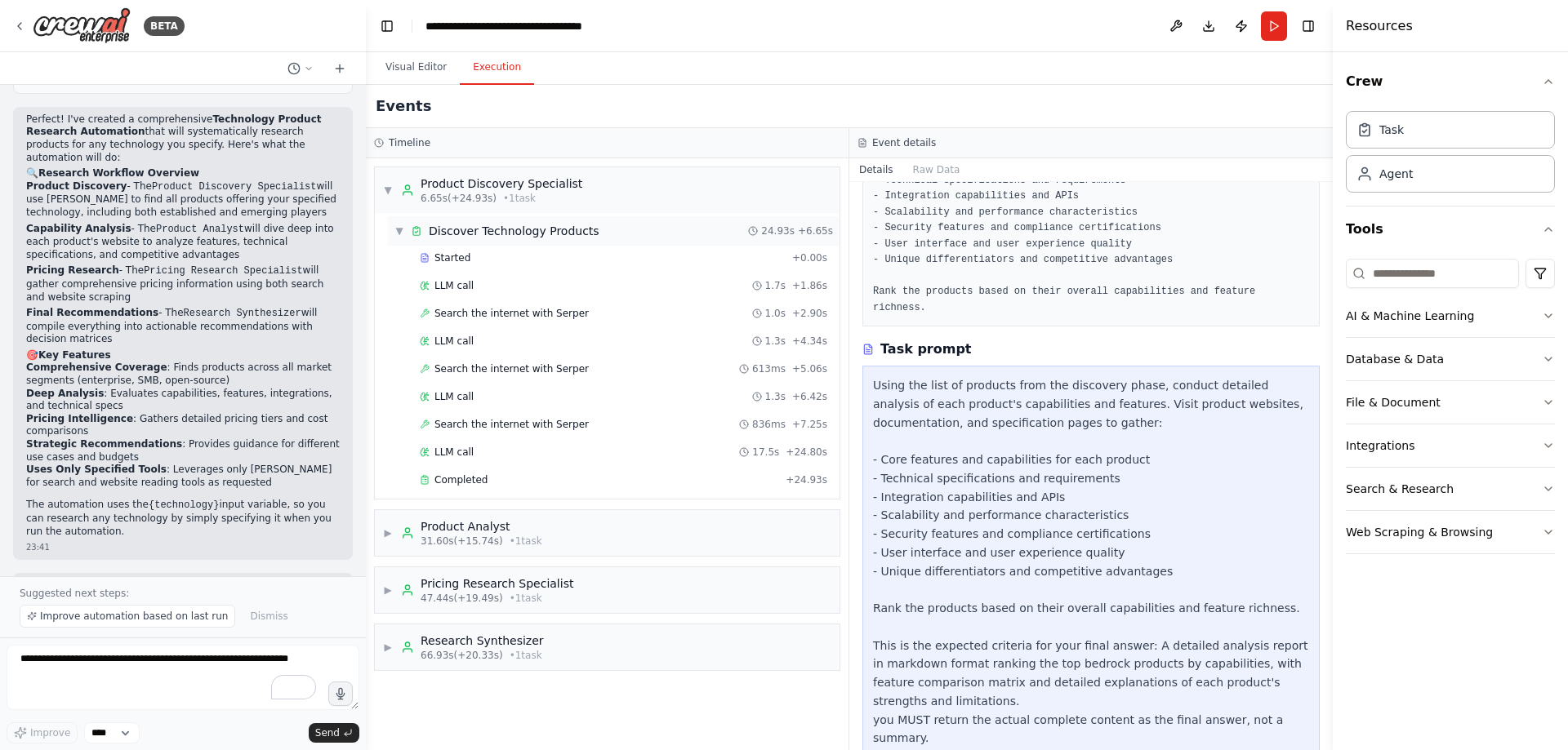
click at [397, 231] on span "▼" at bounding box center [399, 231] width 10 height 13
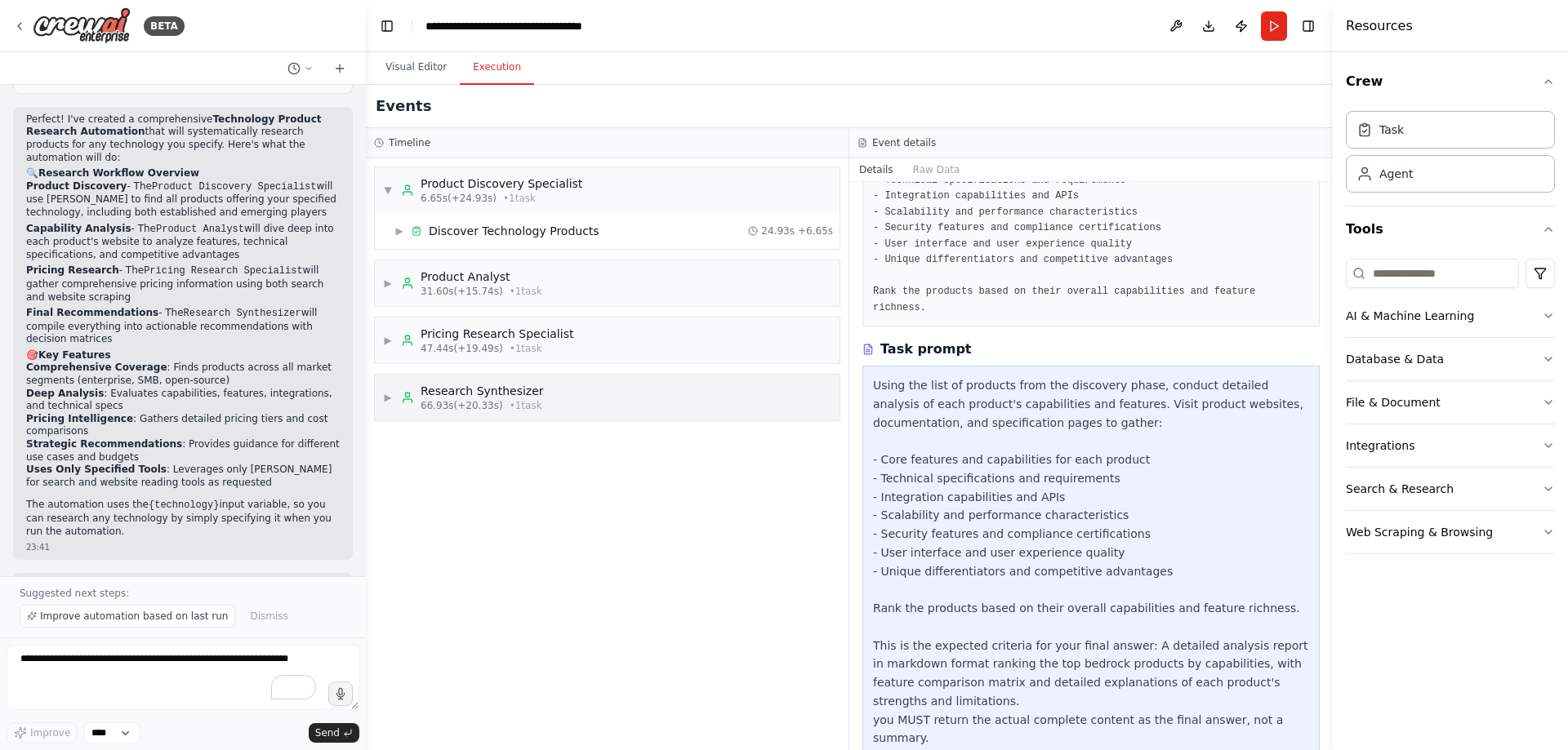
click at [442, 395] on div "Research Synthesizer" at bounding box center [482, 391] width 124 height 17
click at [479, 455] on div "Completed + 20.33s" at bounding box center [623, 521] width 419 height 25
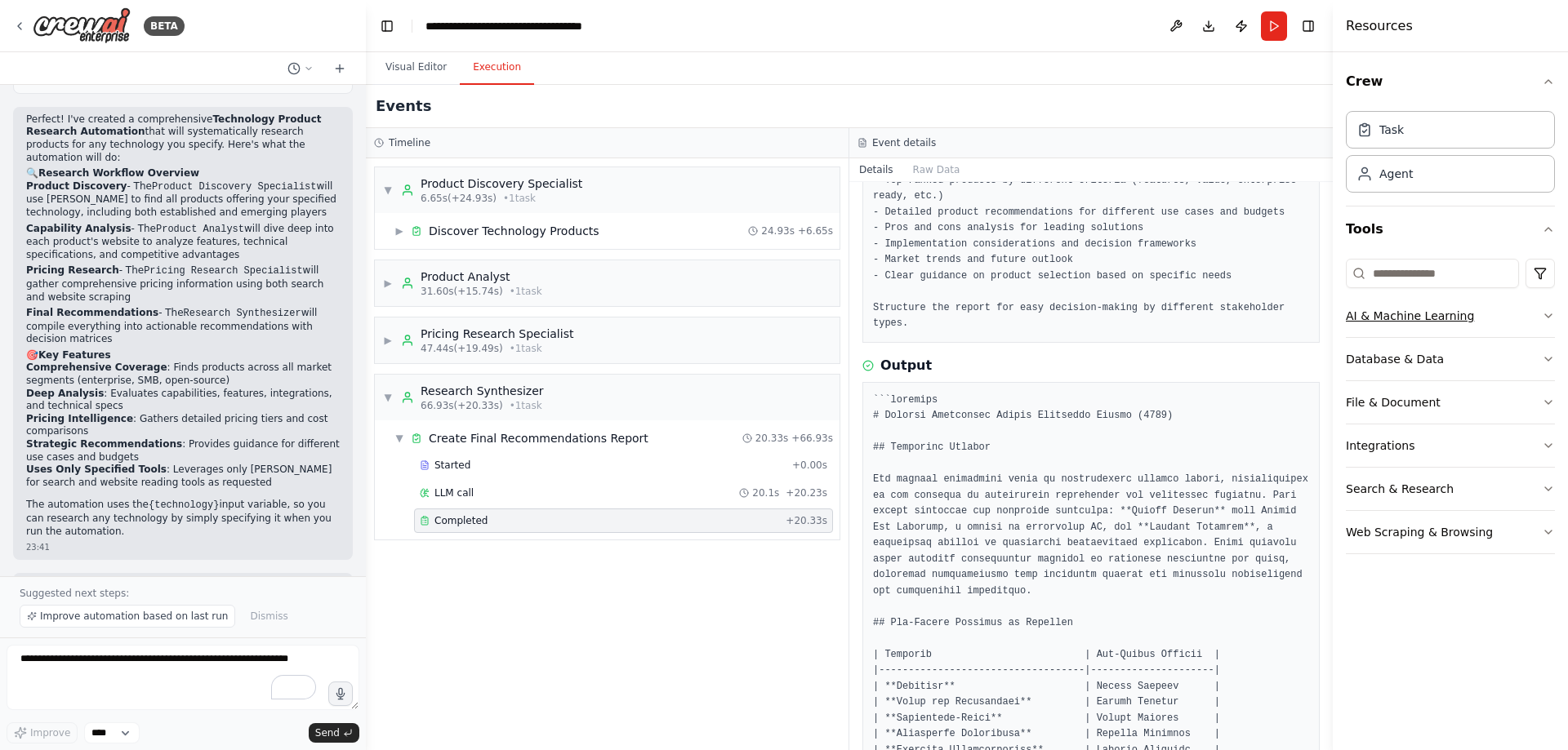
click at [1044, 308] on button "AI & Machine Learning" at bounding box center [1450, 316] width 209 height 42
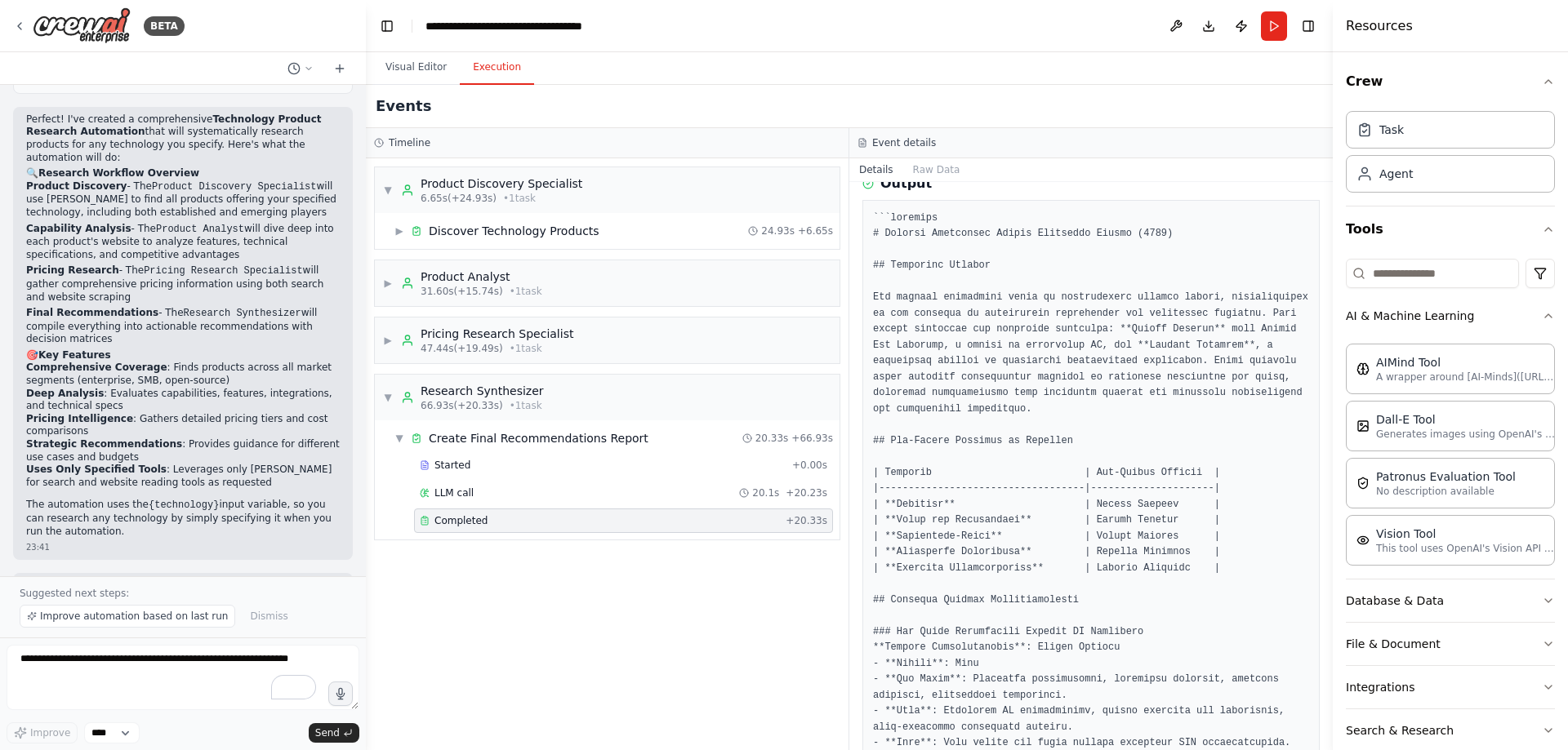
scroll to position [283, 0]
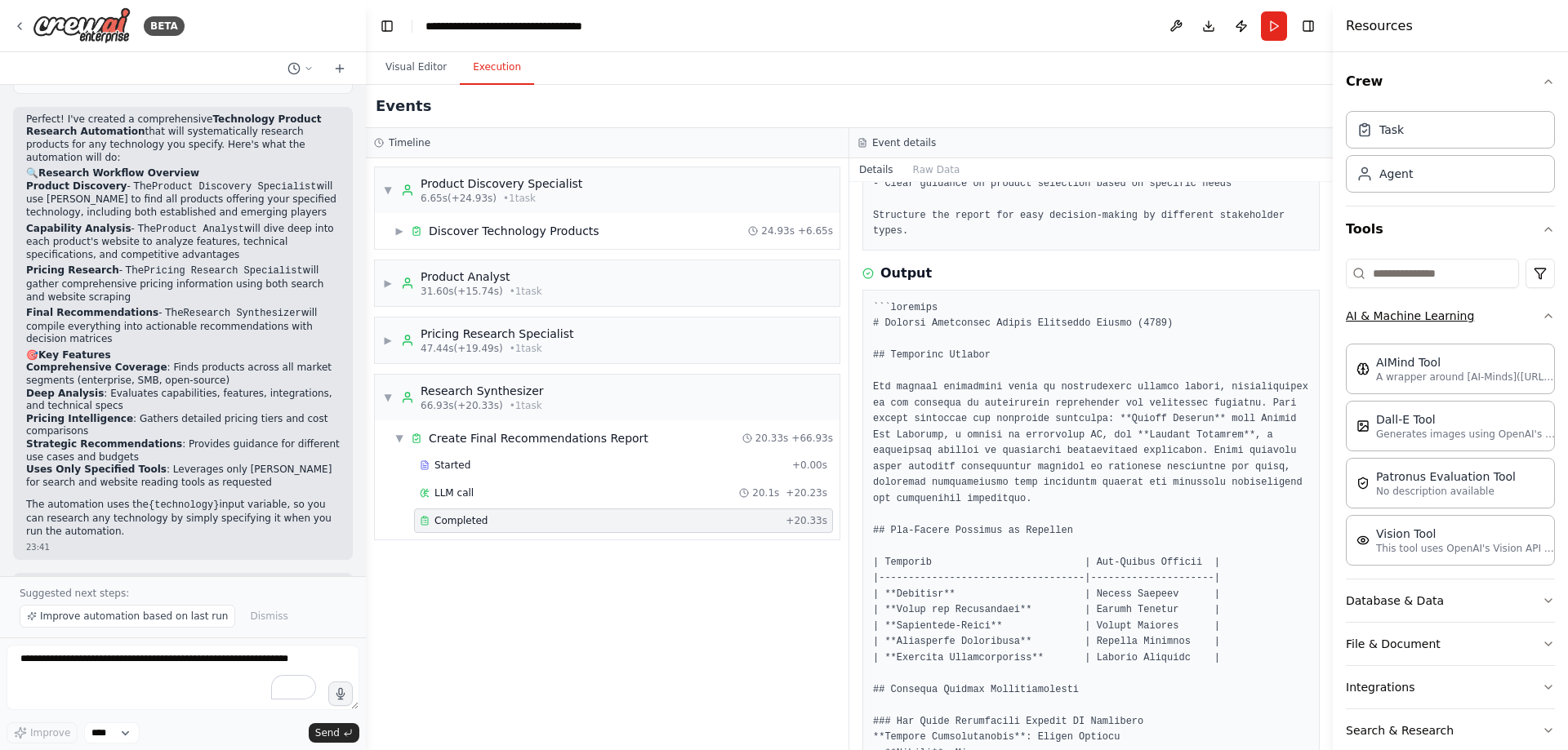
click at [1044, 318] on icon "button" at bounding box center [1548, 316] width 13 height 13
